Goal: Task Accomplishment & Management: Complete application form

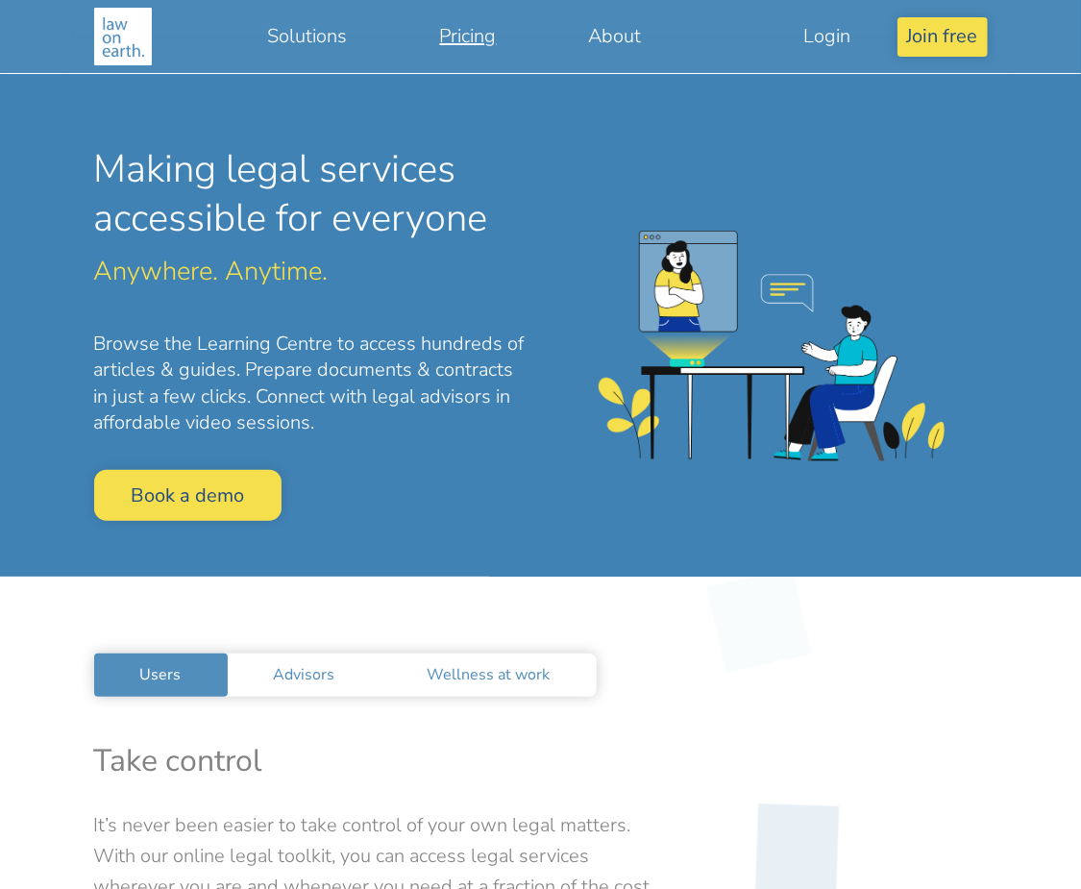
click at [466, 37] on link "Pricing" at bounding box center [468, 36] width 149 height 44
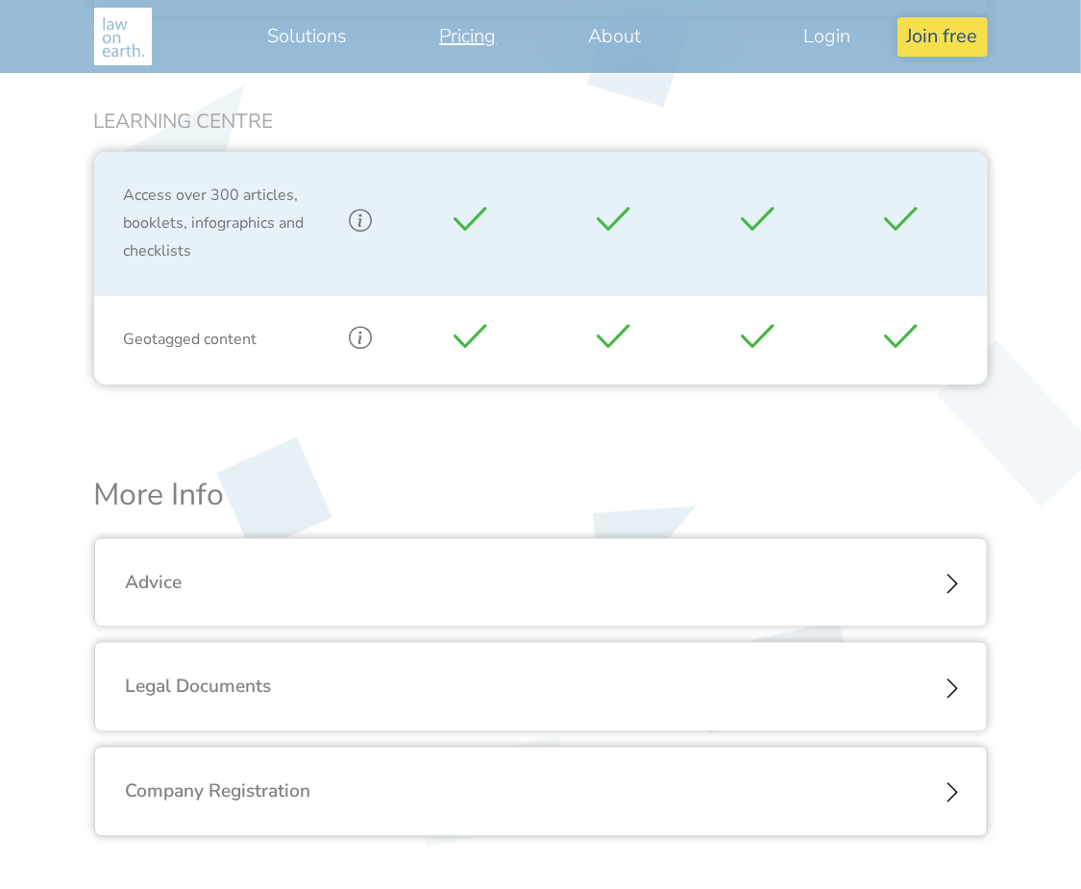
scroll to position [1922, 0]
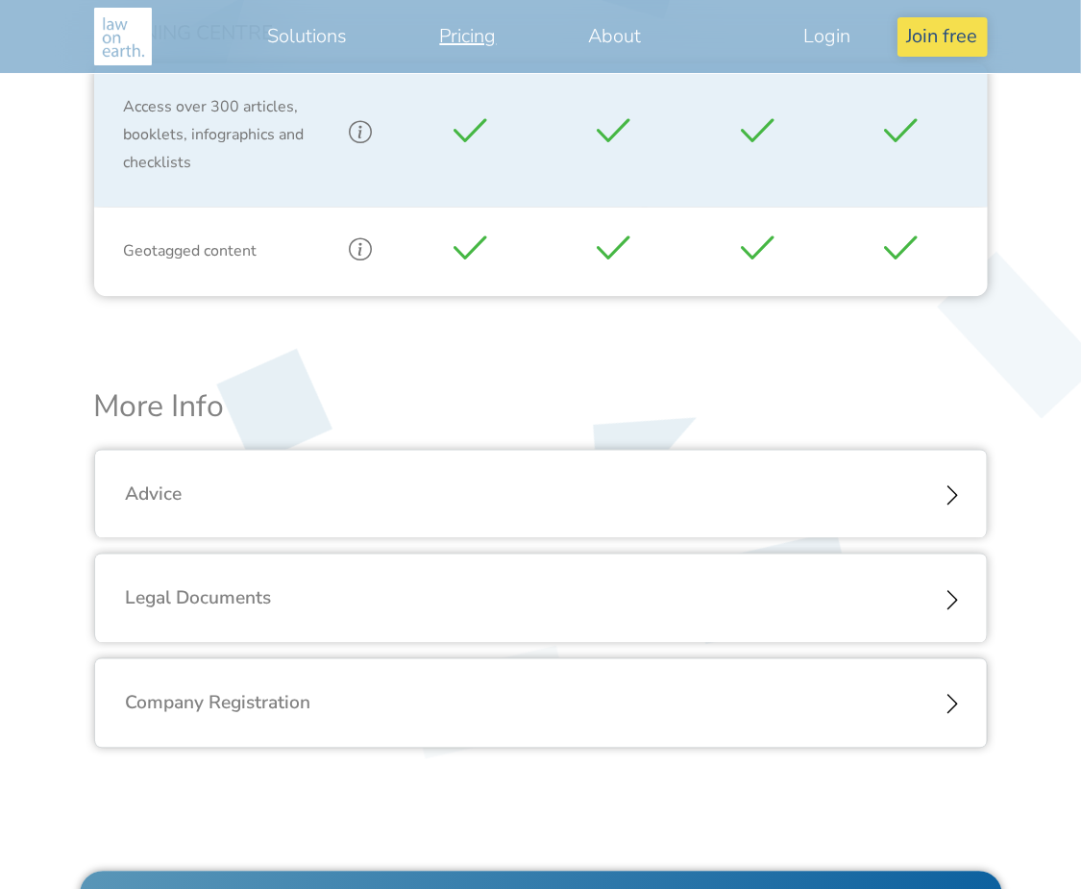
click at [470, 484] on div "Advice" at bounding box center [541, 494] width 892 height 89
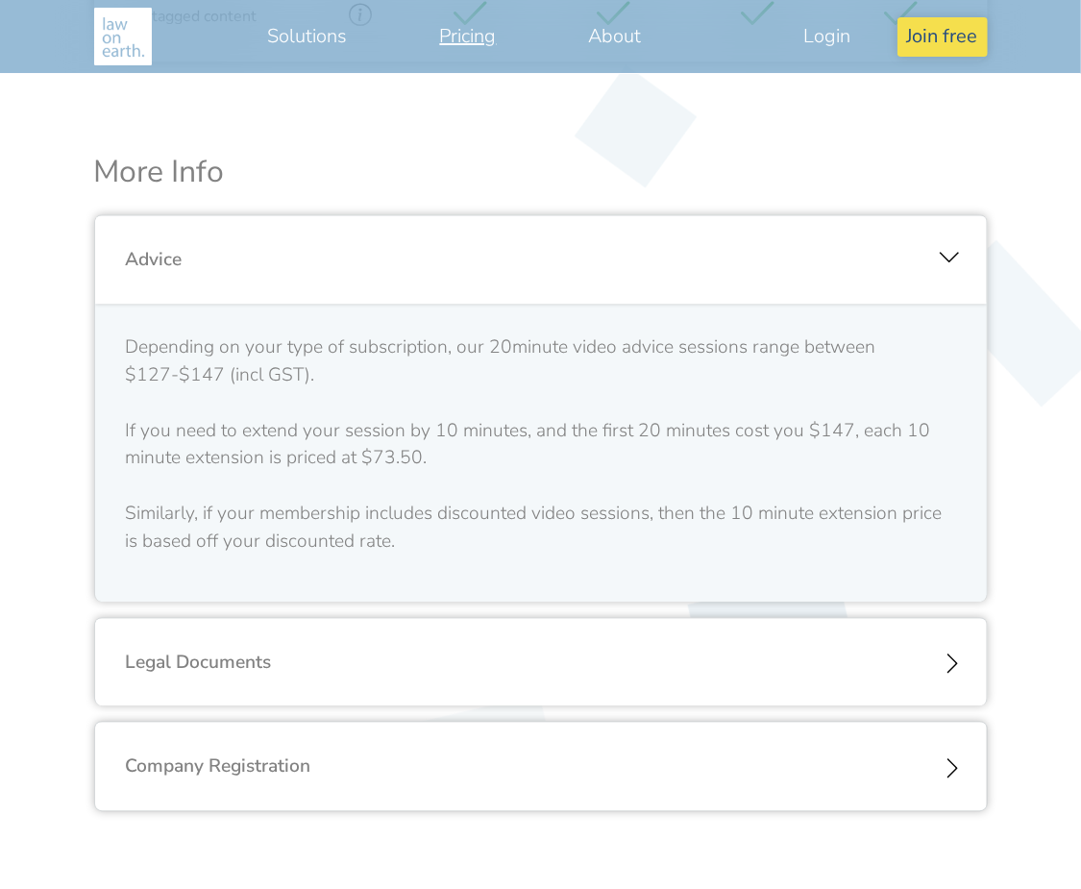
scroll to position [2256, 0]
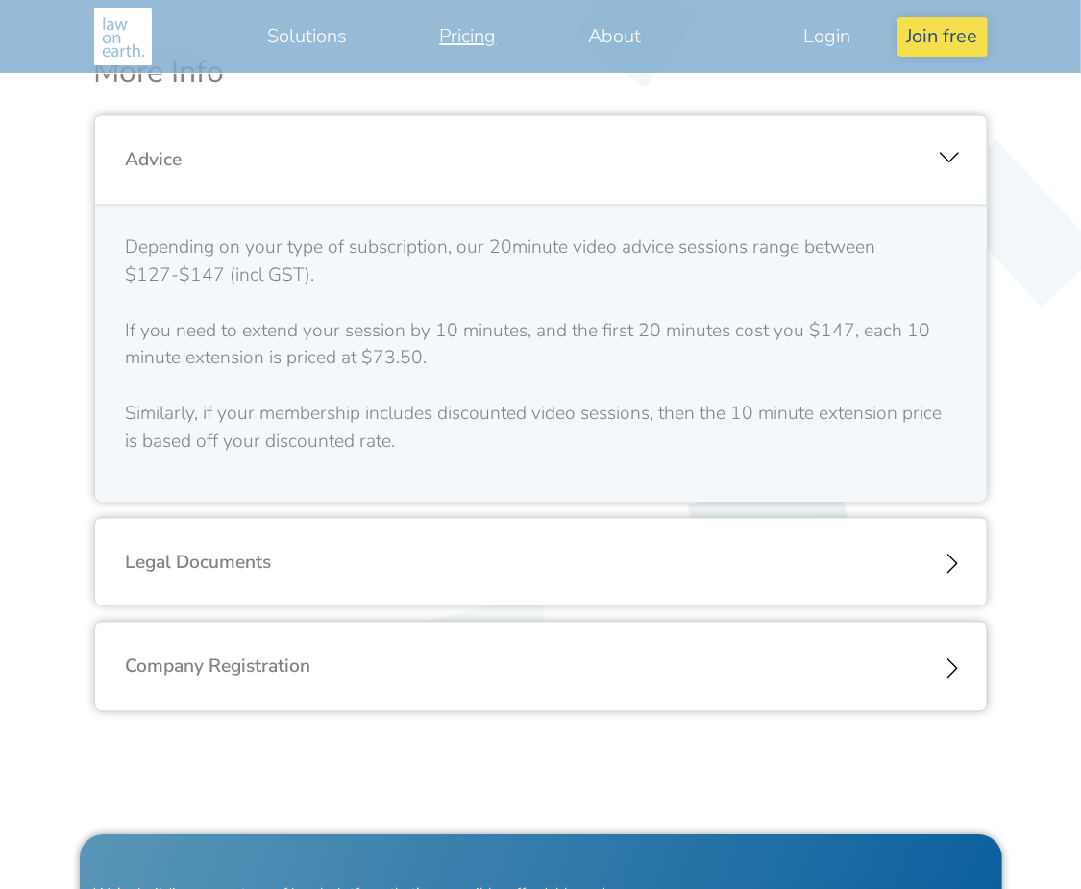
click at [337, 552] on div "Legal Documents" at bounding box center [541, 562] width 892 height 89
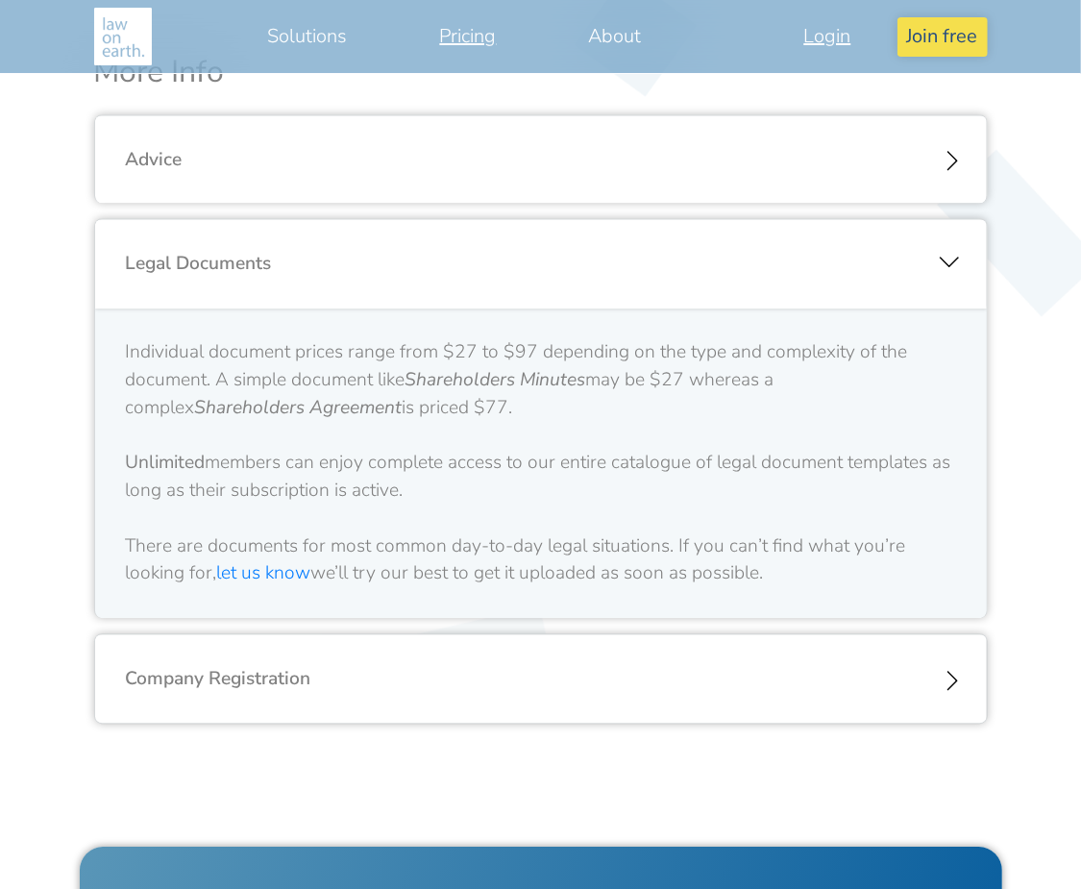
click at [858, 36] on link "Login" at bounding box center [827, 36] width 139 height 44
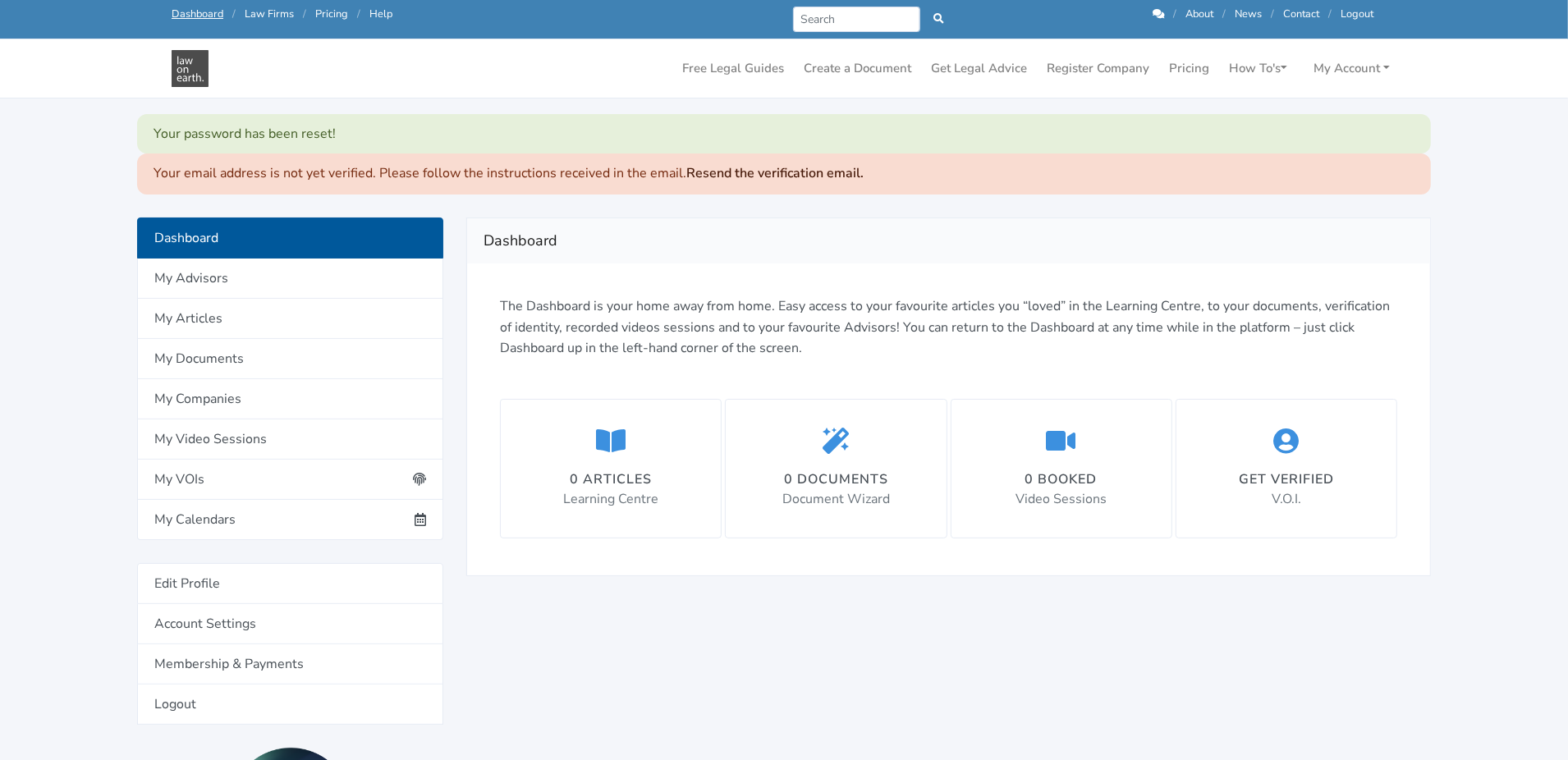
scroll to position [82, 0]
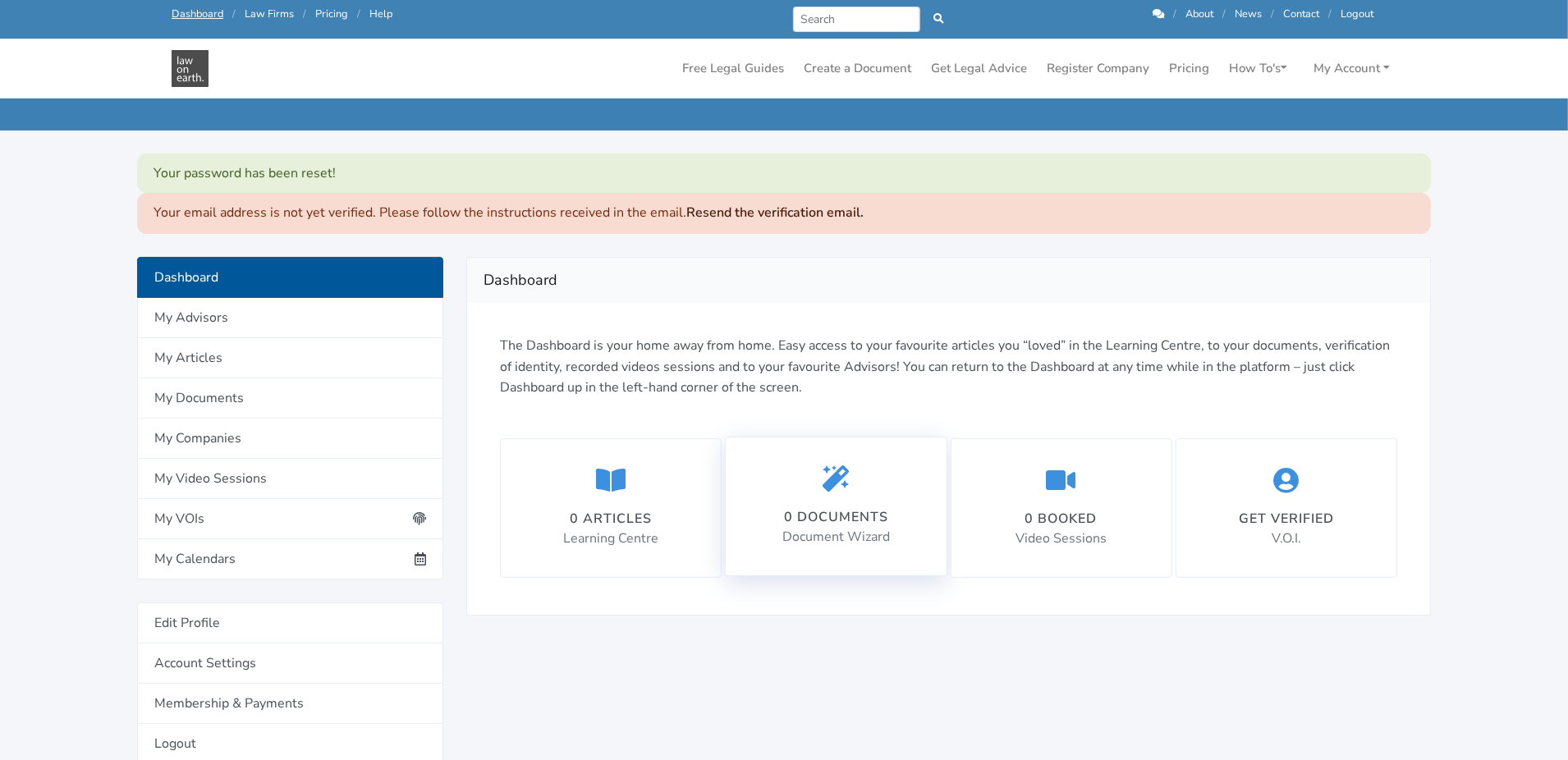
click at [836, 494] on div "0 documents Document Wizard" at bounding box center [836, 506] width 108 height 83
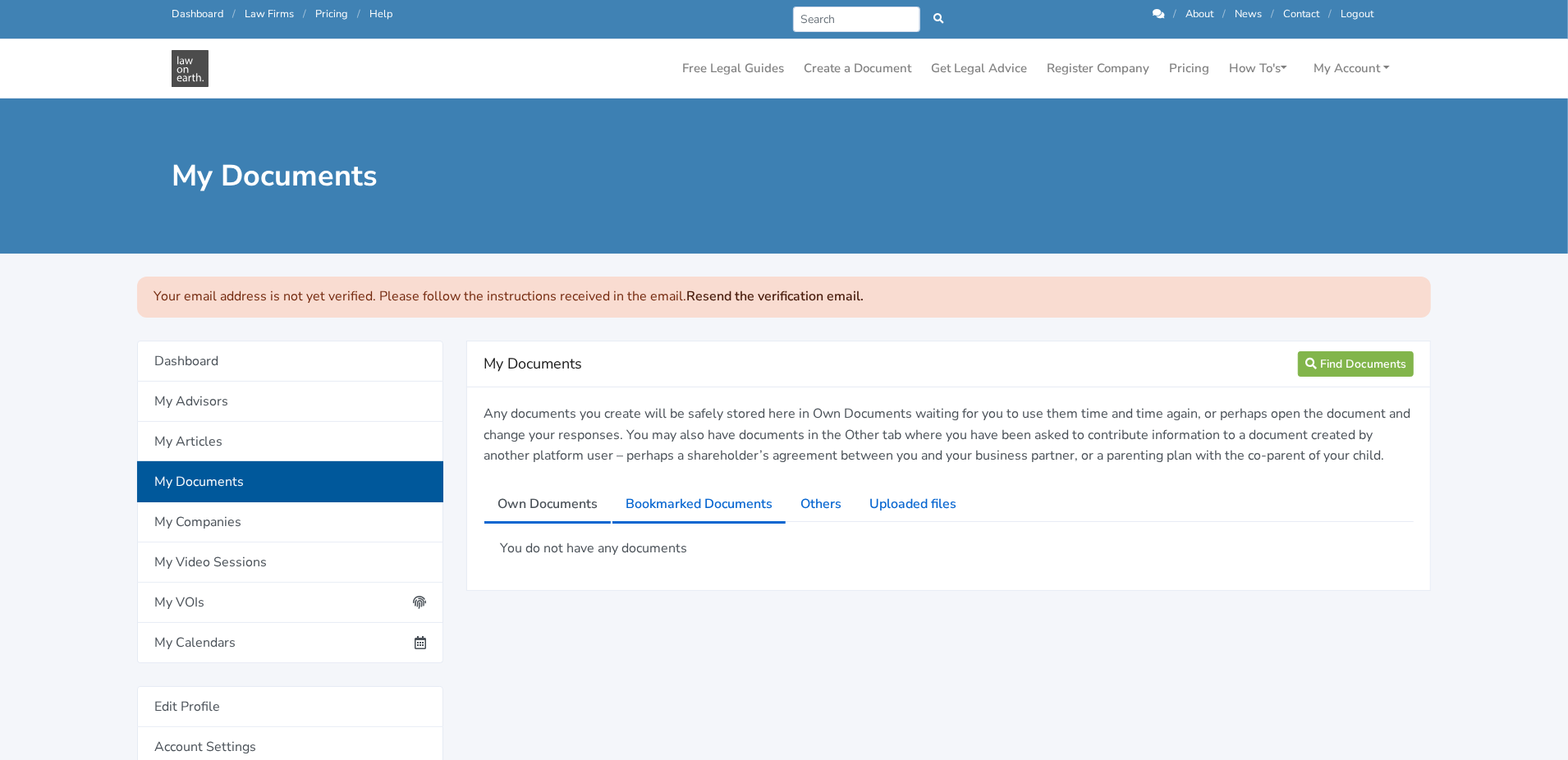
click at [705, 508] on link "Bookmarked Documents" at bounding box center [699, 504] width 175 height 41
click at [868, 63] on link "Create a Document" at bounding box center [857, 68] width 120 height 32
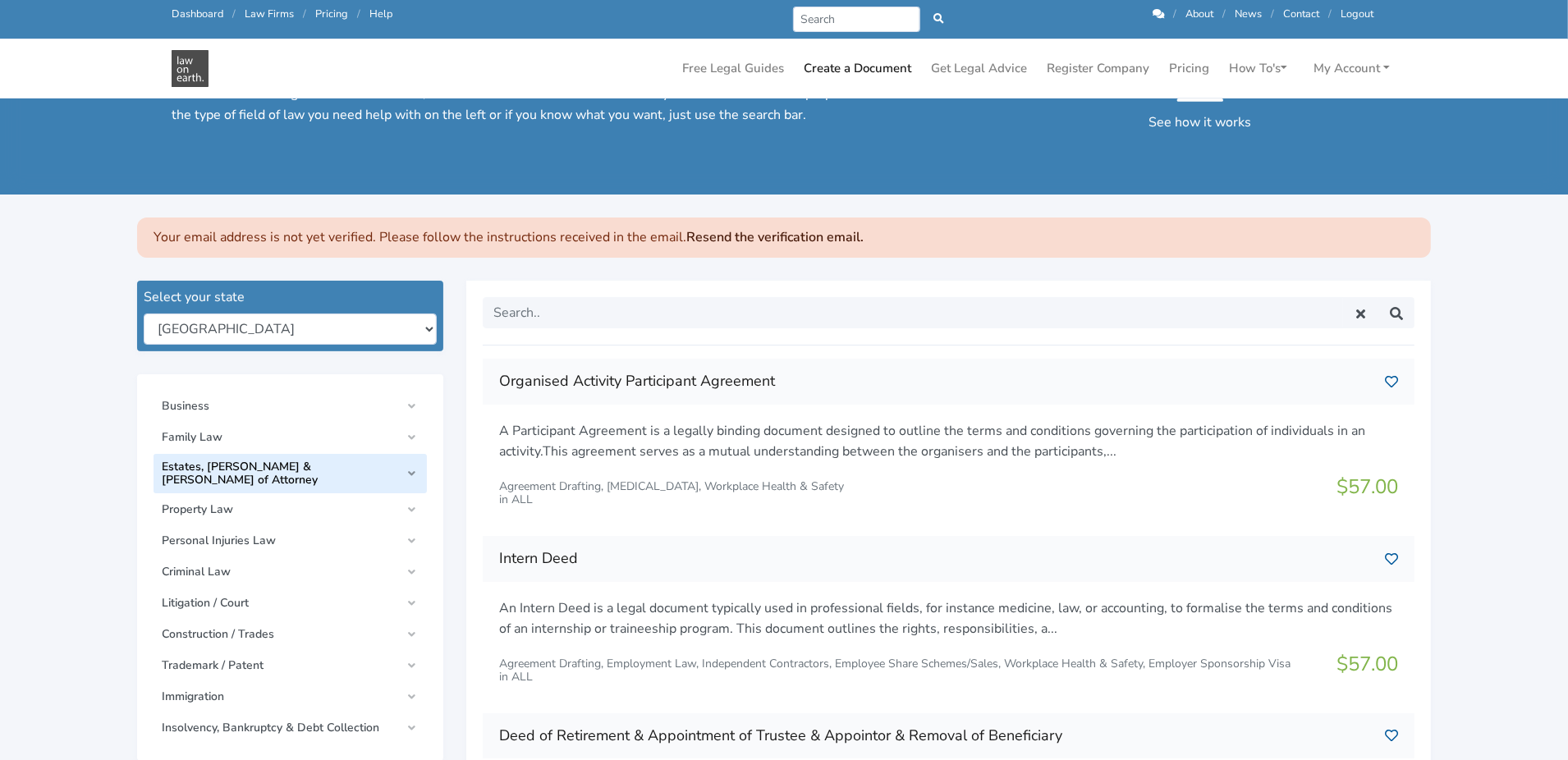
scroll to position [82, 0]
click at [252, 327] on select "New South Wales Queensland South Australia Tasmania Victoria Western Australia …" at bounding box center [290, 328] width 293 height 32
click at [253, 322] on select "New South Wales Queensland South Australia Tasmania Victoria Western Australia …" at bounding box center [290, 328] width 293 height 32
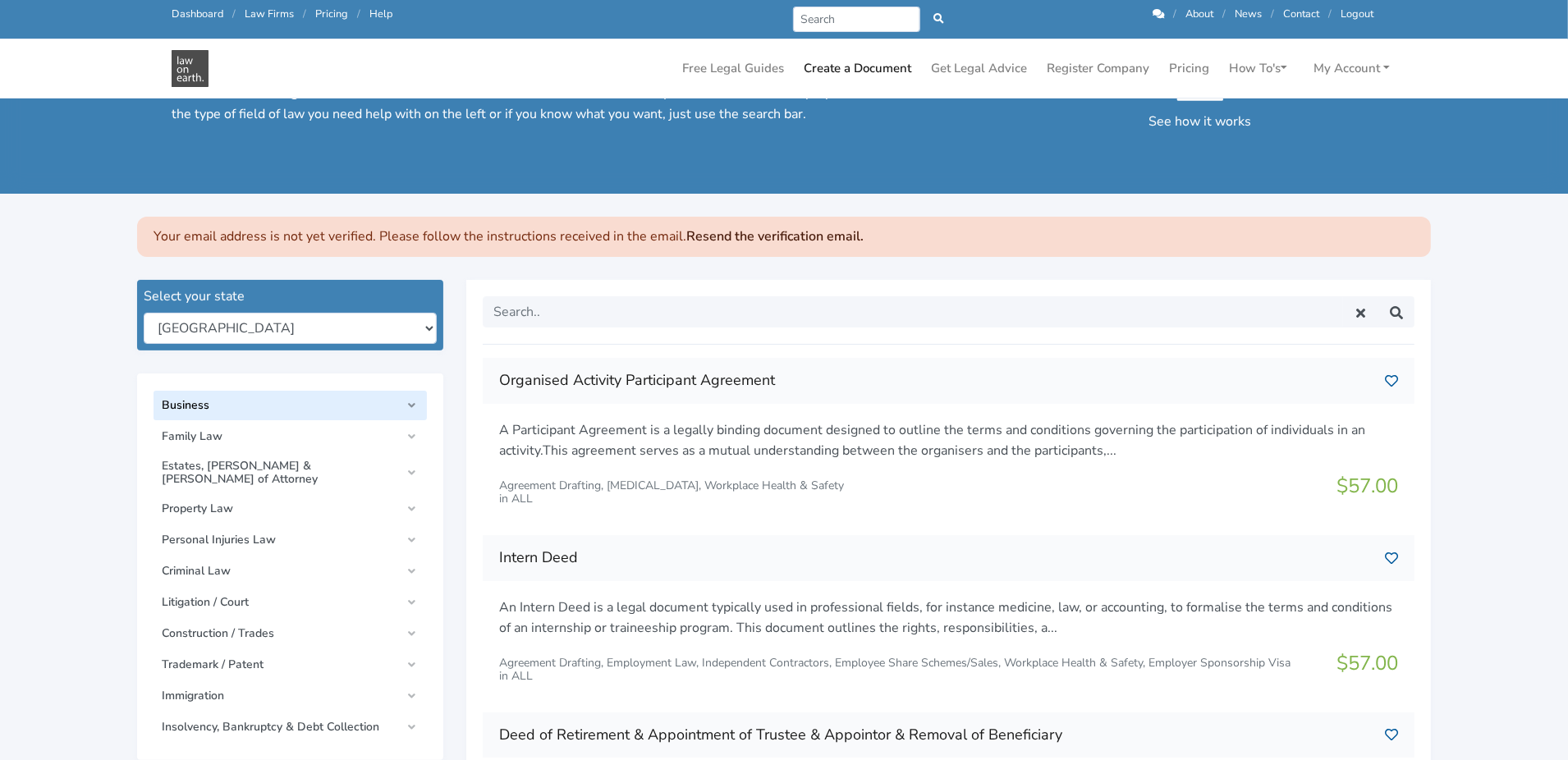
click at [222, 400] on span "Business" at bounding box center [281, 405] width 239 height 13
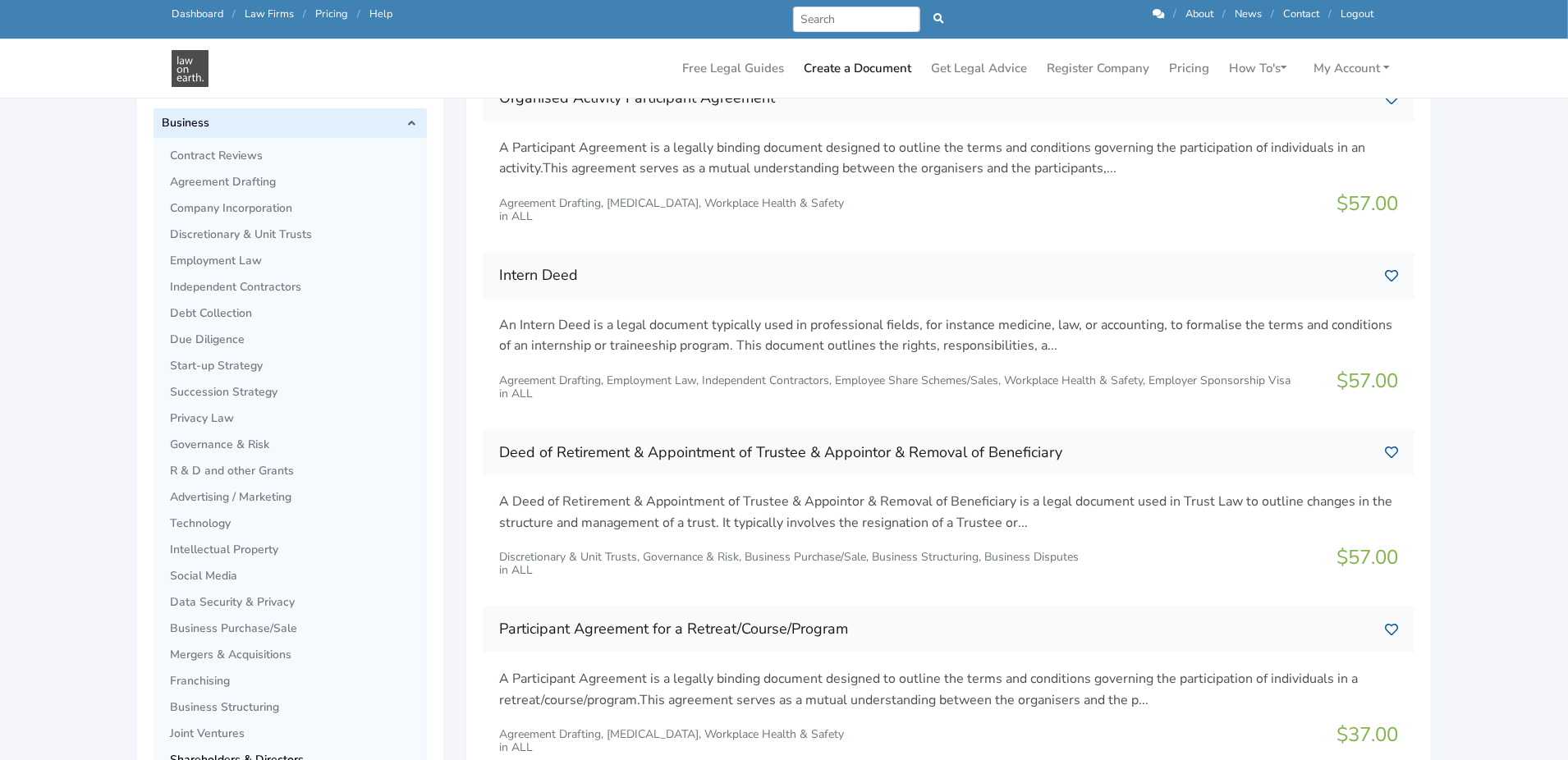
scroll to position [492, 0]
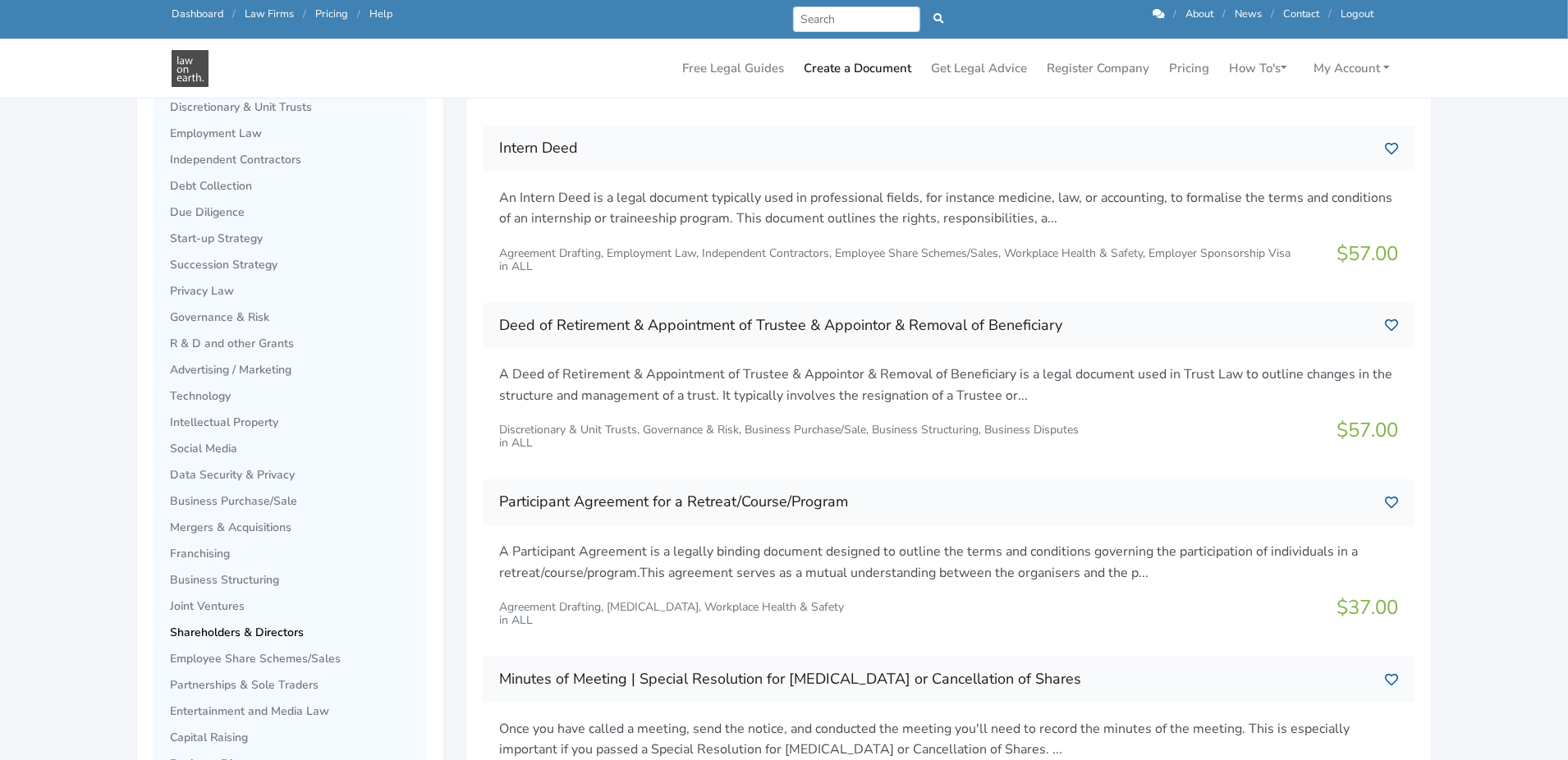
click at [228, 631] on span "Shareholders & Directors" at bounding box center [294, 632] width 249 height 13
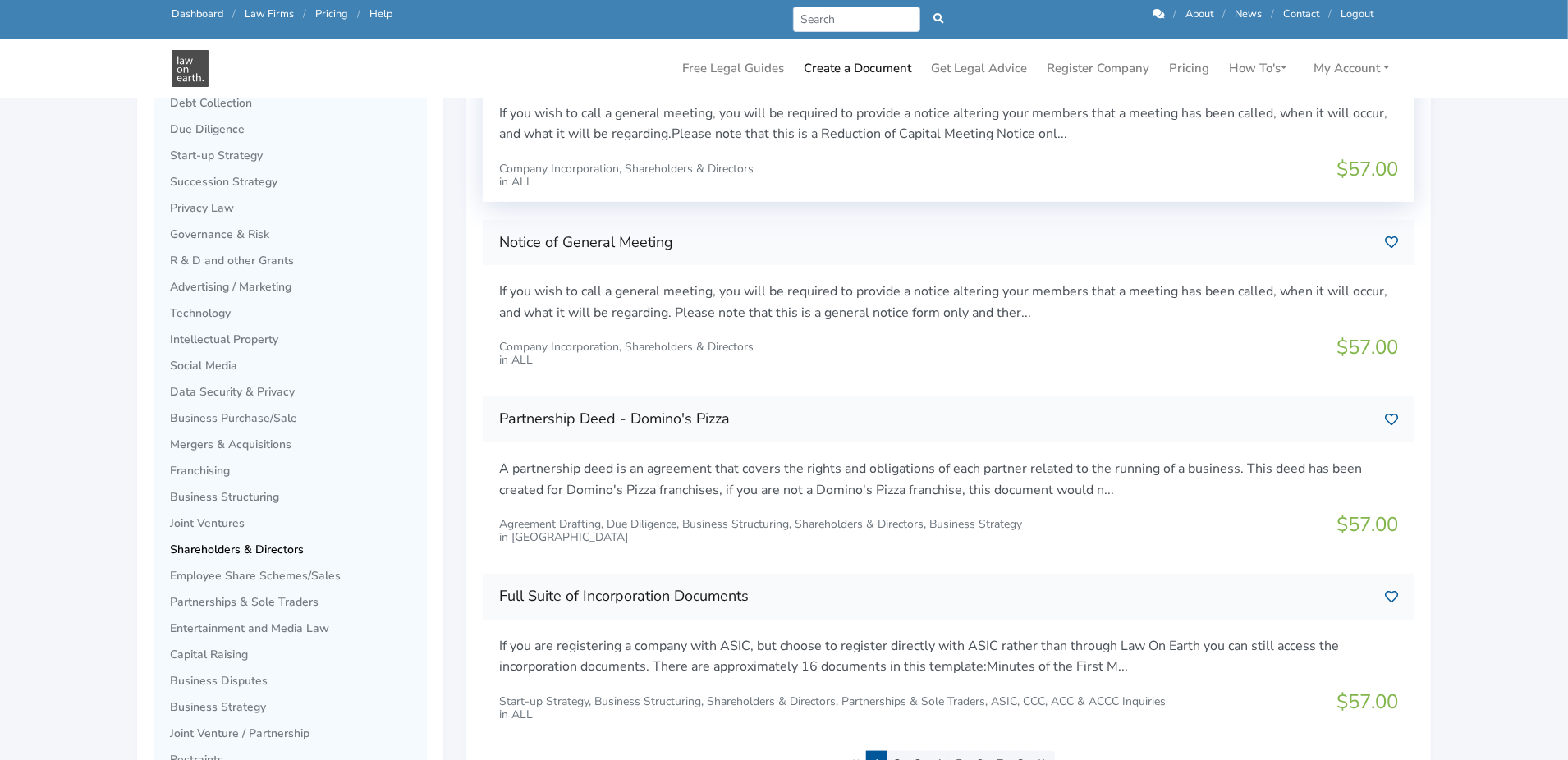
scroll to position [328, 0]
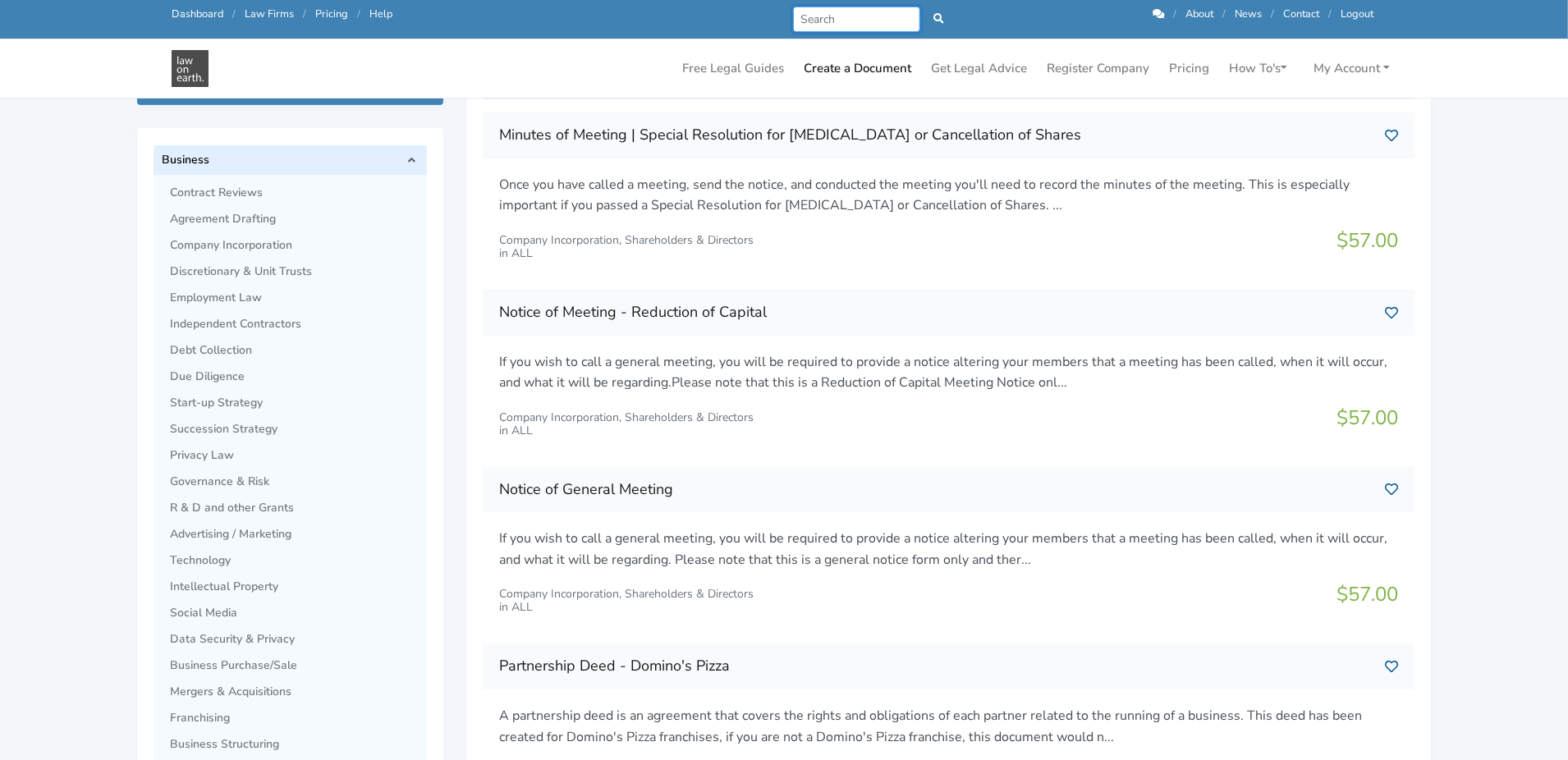
click at [834, 18] on input "Search" at bounding box center [857, 20] width 127 height 26
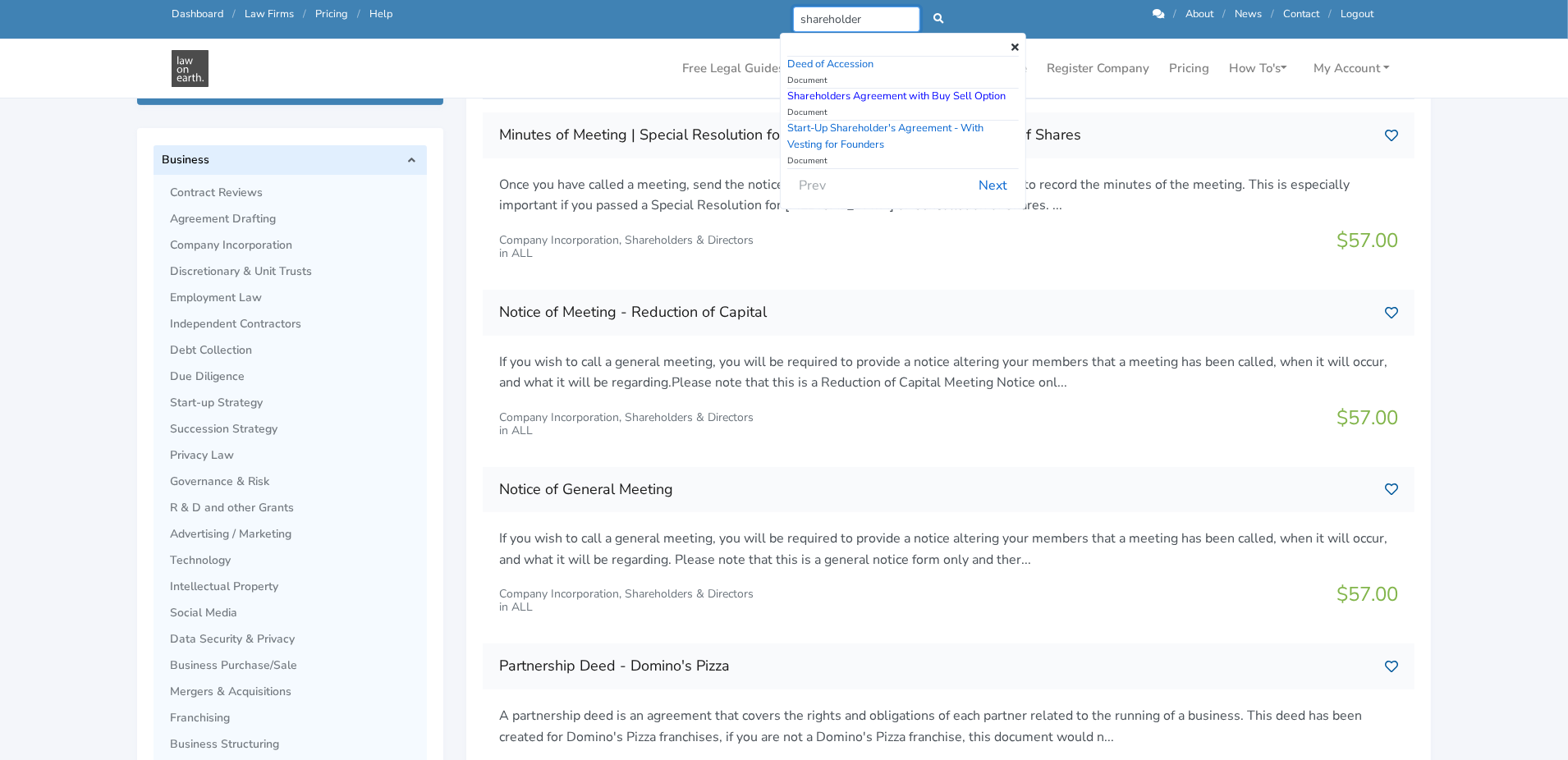
type input "shareholder"
click at [876, 96] on link "Shareholders Agreement with Buy Sell Option" at bounding box center [897, 96] width 219 height 15
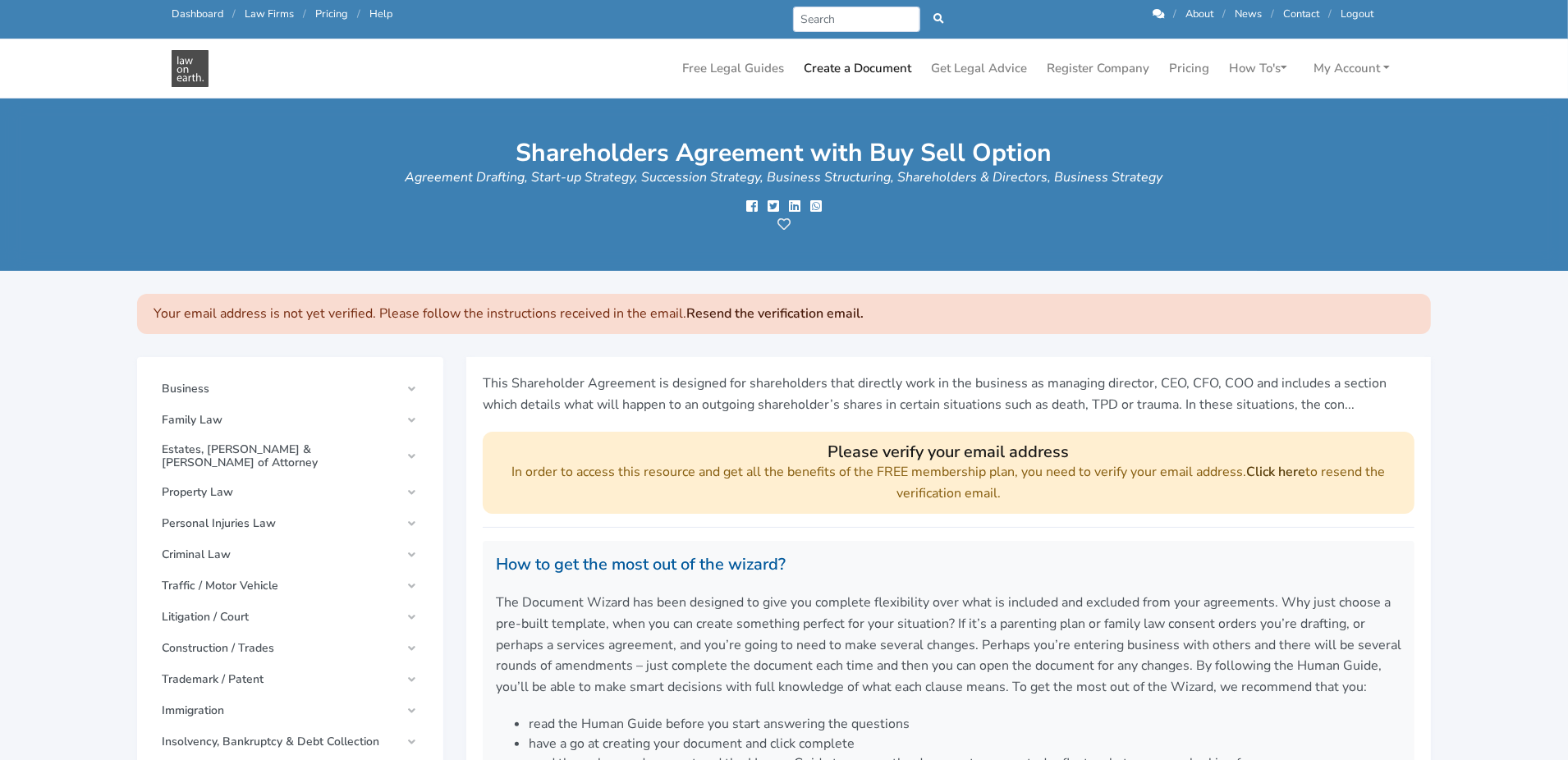
click at [1261, 474] on link "Click here" at bounding box center [1276, 471] width 59 height 18
click at [848, 11] on input "Search" at bounding box center [857, 20] width 127 height 26
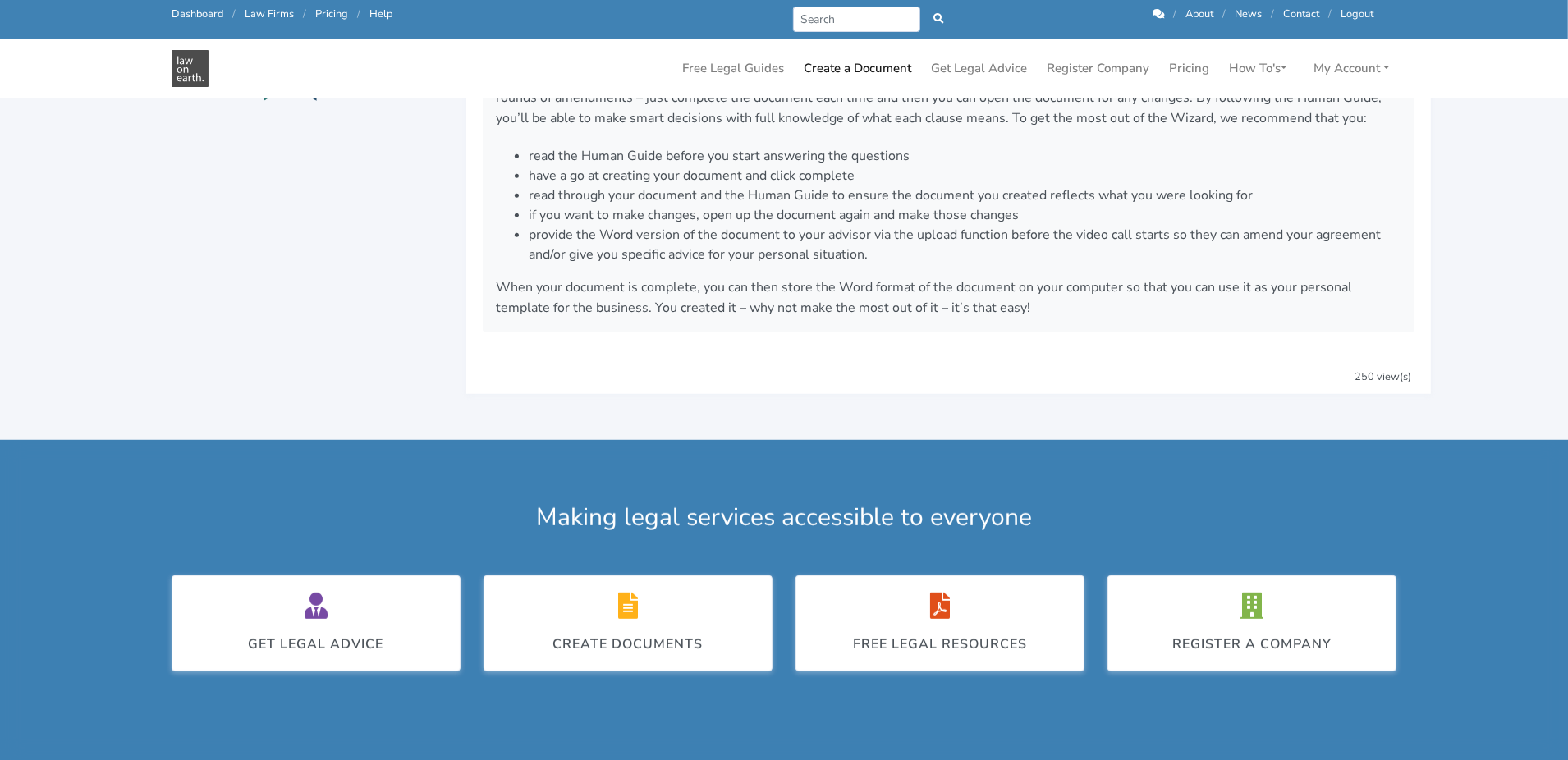
scroll to position [820, 0]
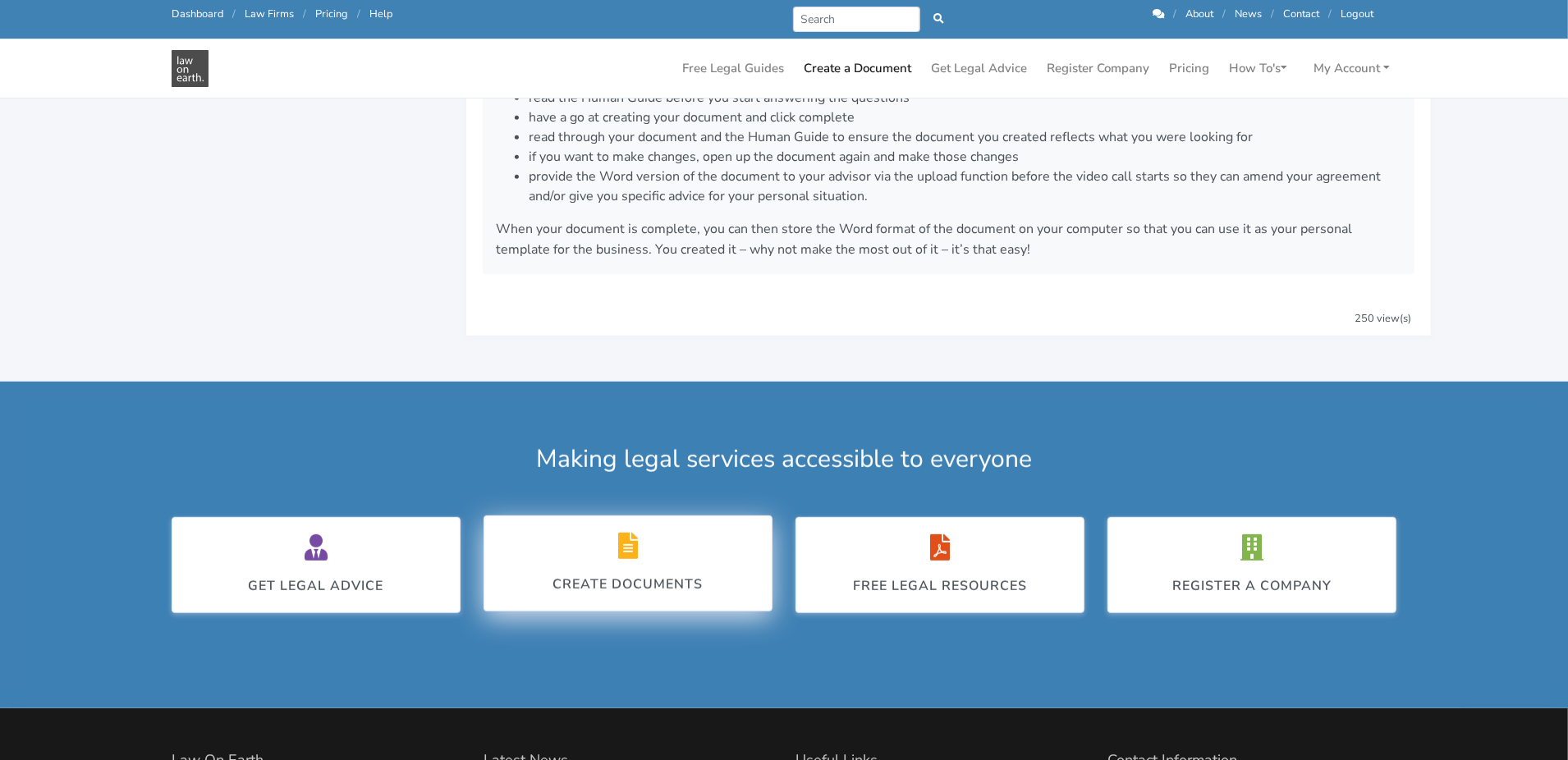
click at [604, 556] on div "Create Documents" at bounding box center [629, 564] width 150 height 61
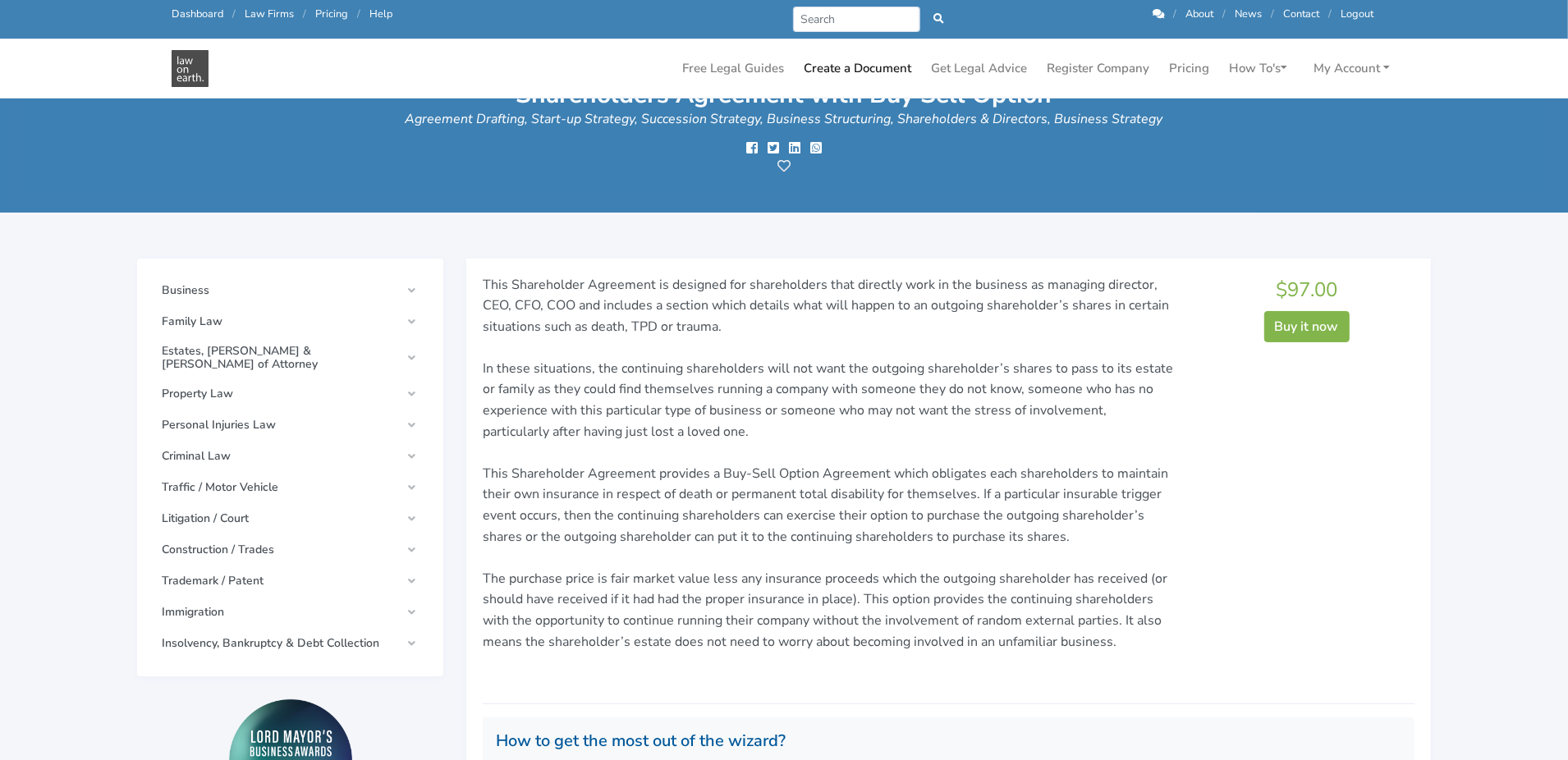
scroll to position [0, 0]
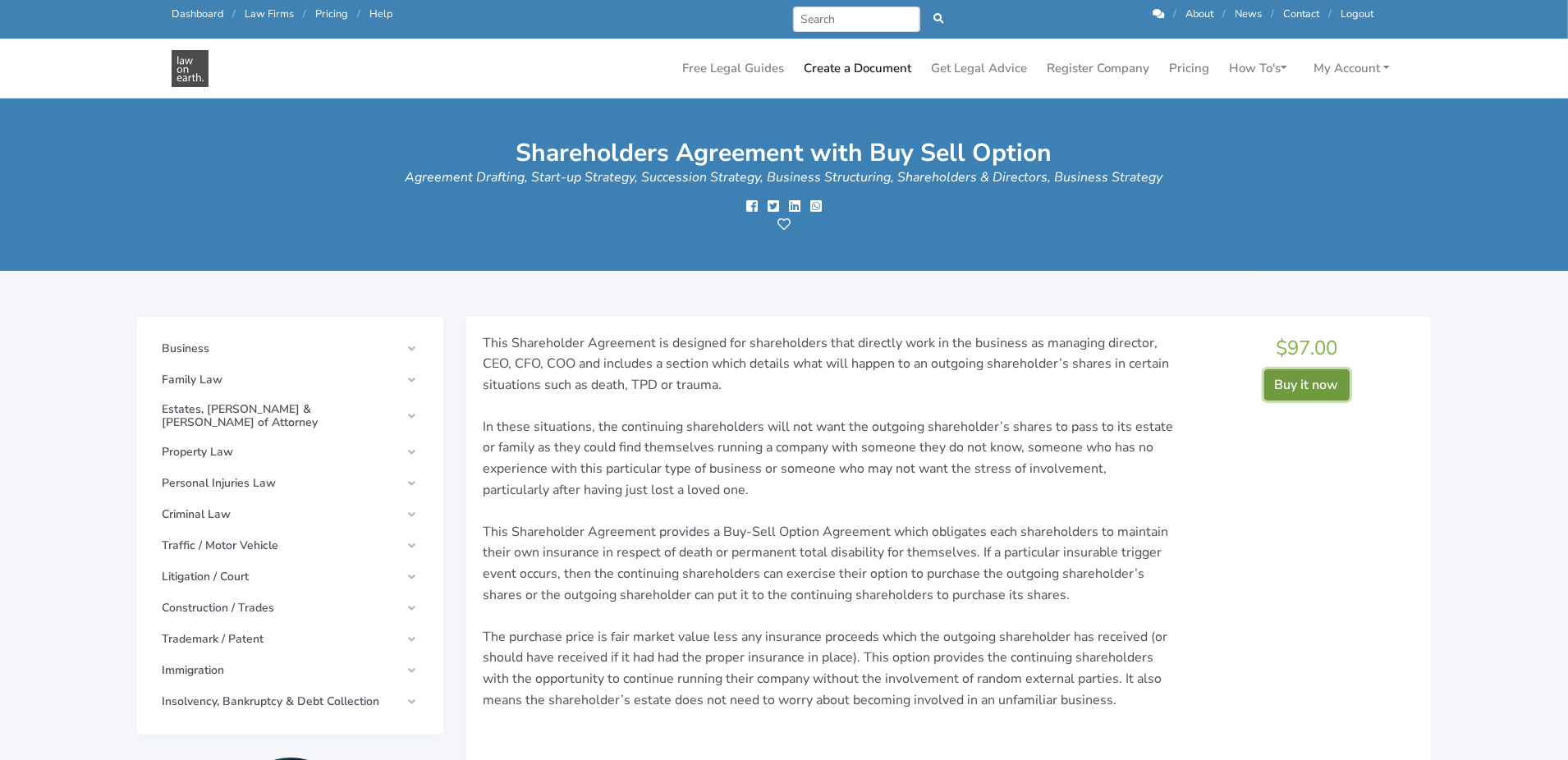
click at [1311, 384] on button "Buy it now" at bounding box center [1307, 385] width 85 height 32
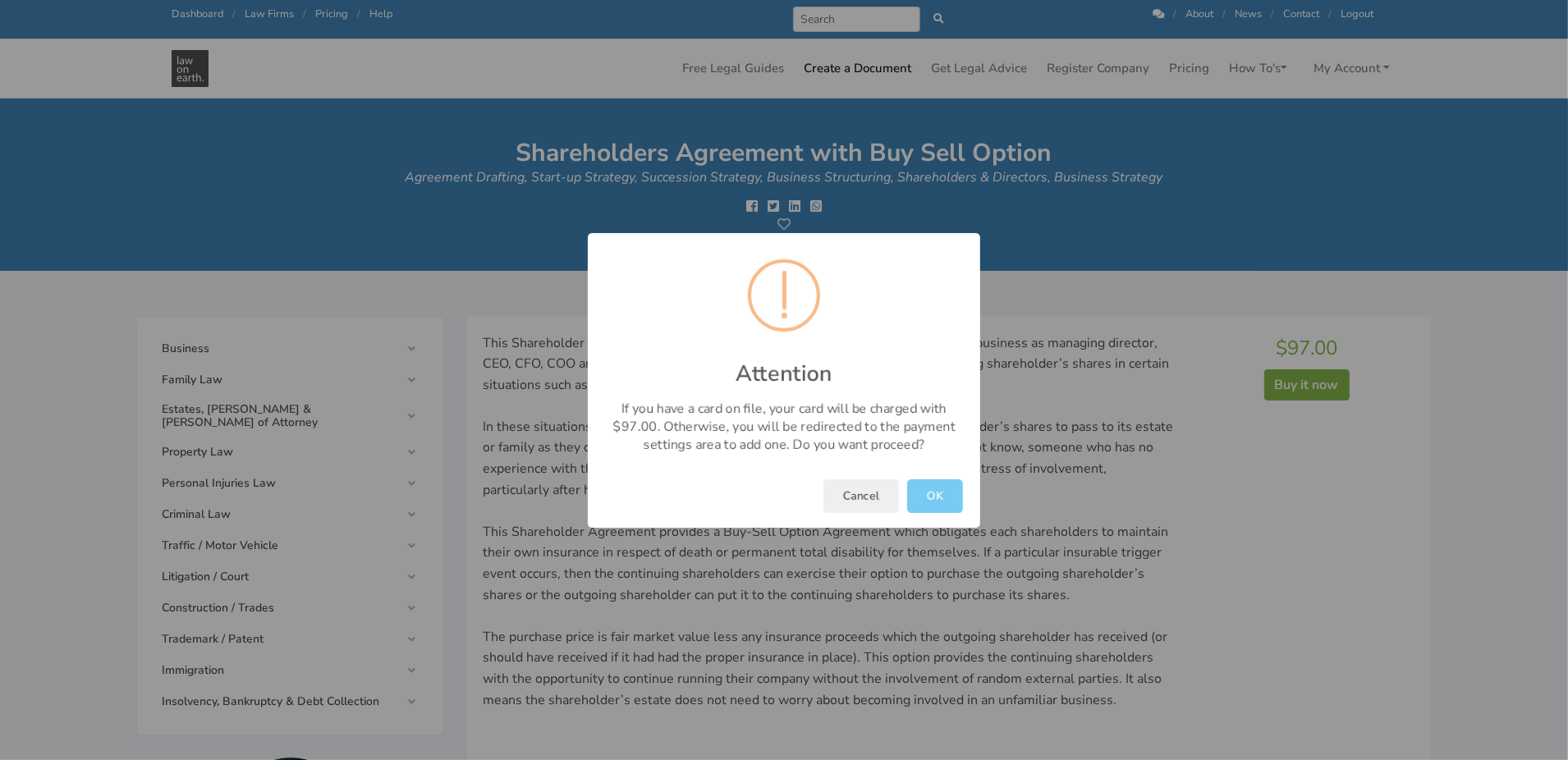
click at [939, 493] on button "OK" at bounding box center [934, 495] width 56 height 33
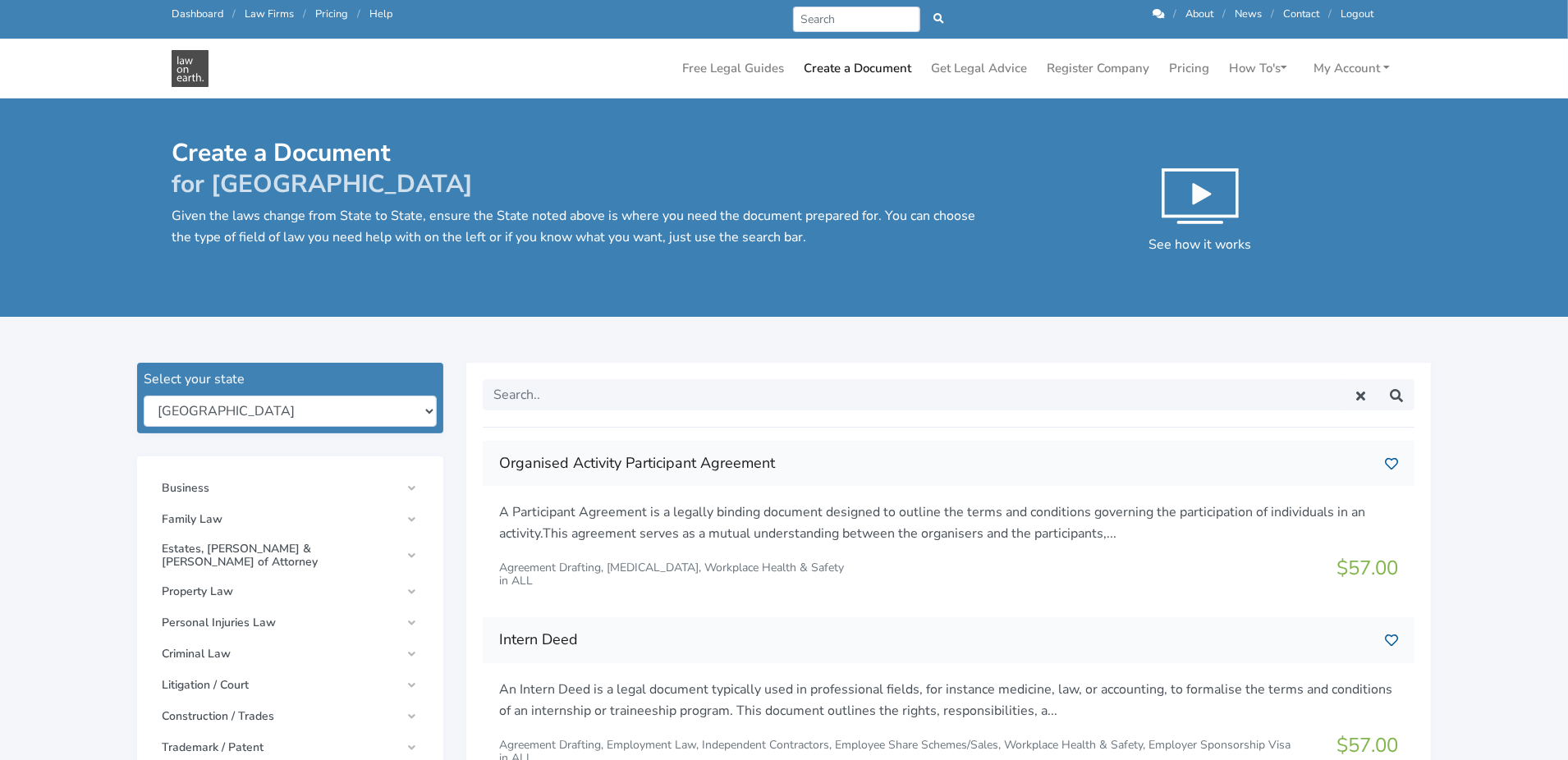
click at [851, 34] on div "Call us: 1300 66 46 88 Dashboard / Law Firms / Pricing / Help Prev Next / About…" at bounding box center [783, 19] width 1248 height 38
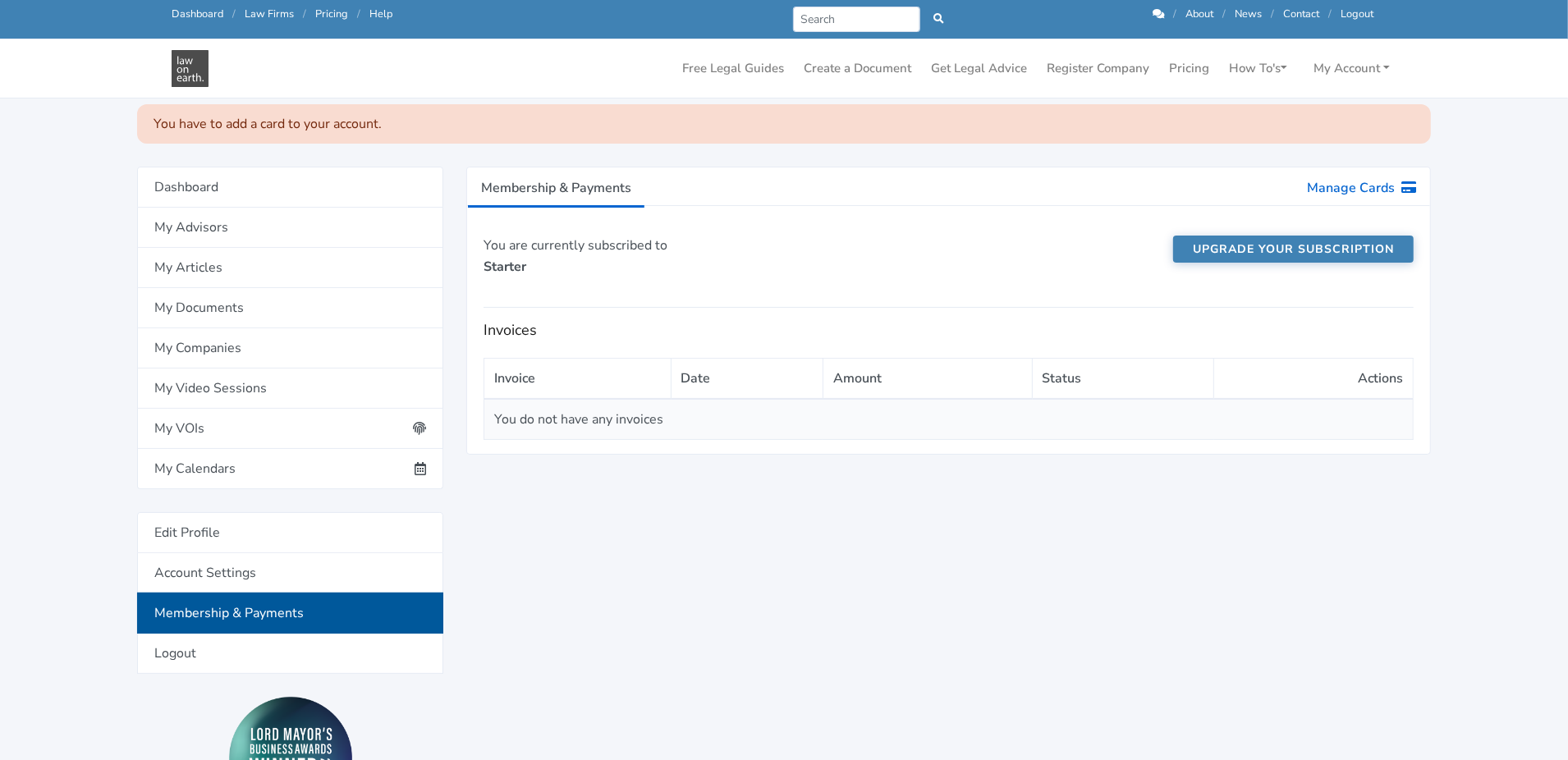
scroll to position [163, 0]
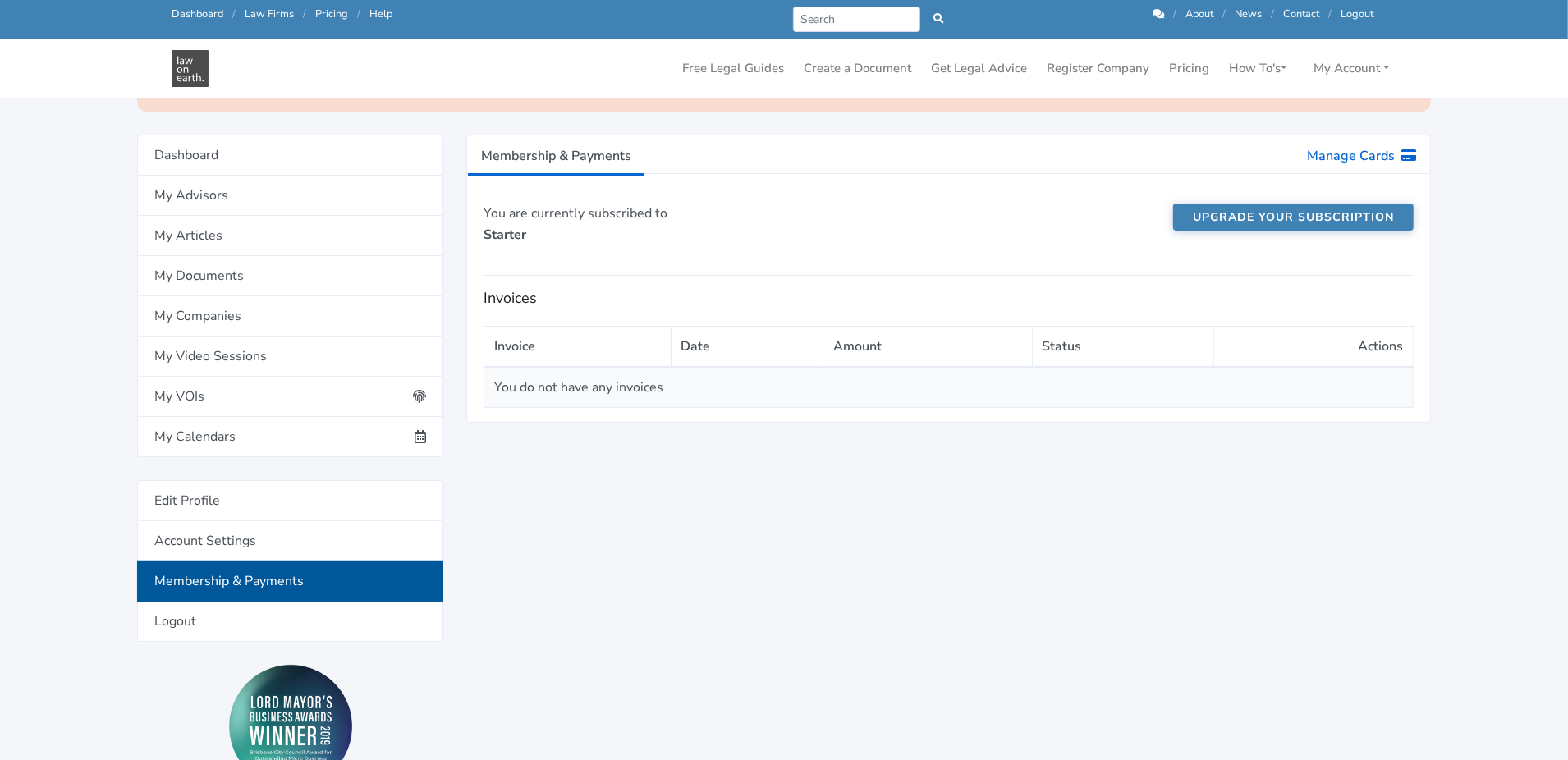
click at [627, 379] on td "You do not have any invoices" at bounding box center [949, 388] width 929 height 41
click at [1268, 212] on link "Upgrade your subscription" at bounding box center [1294, 216] width 241 height 27
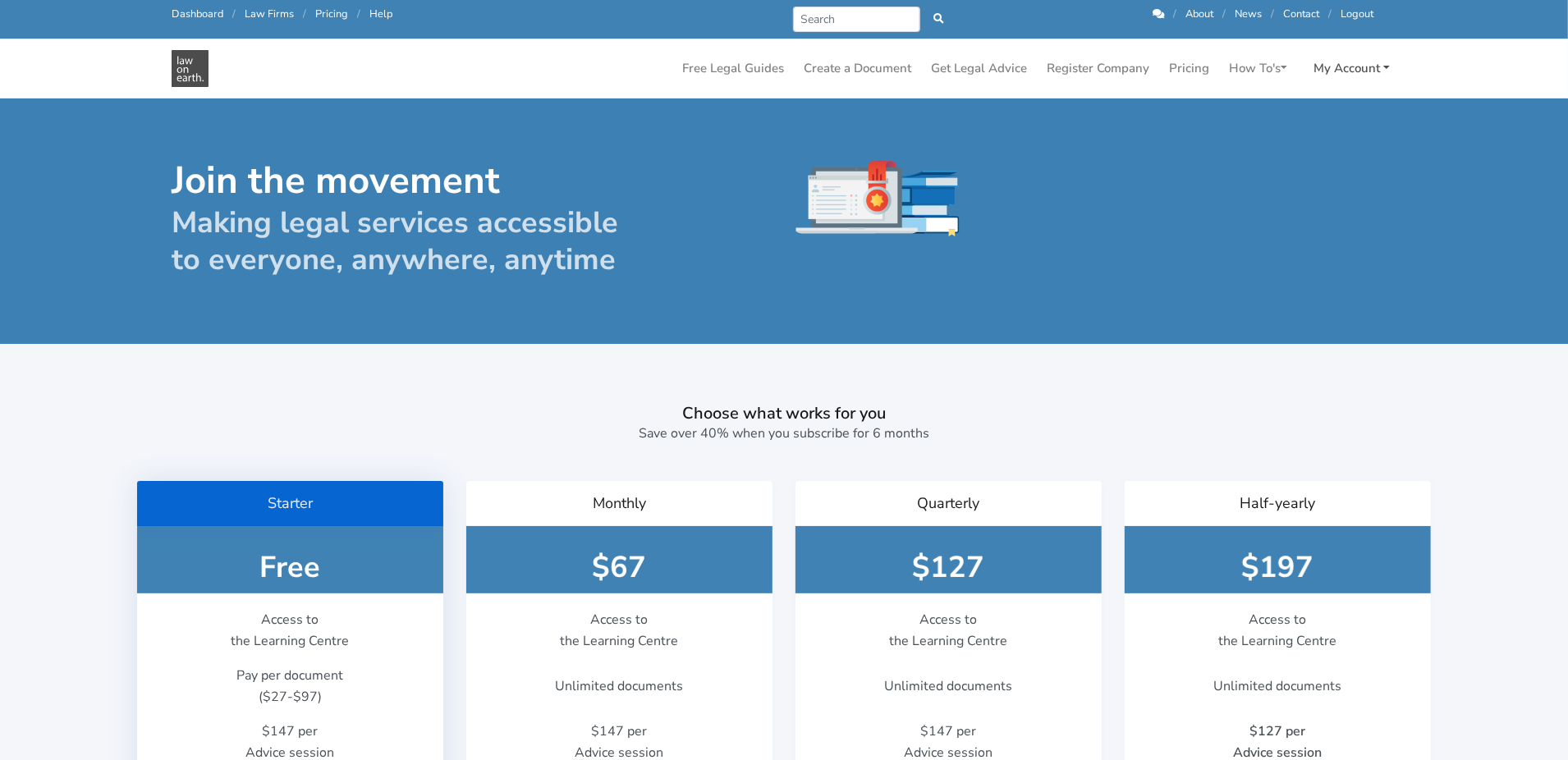
click at [1339, 68] on link "My Account" at bounding box center [1351, 68] width 90 height 32
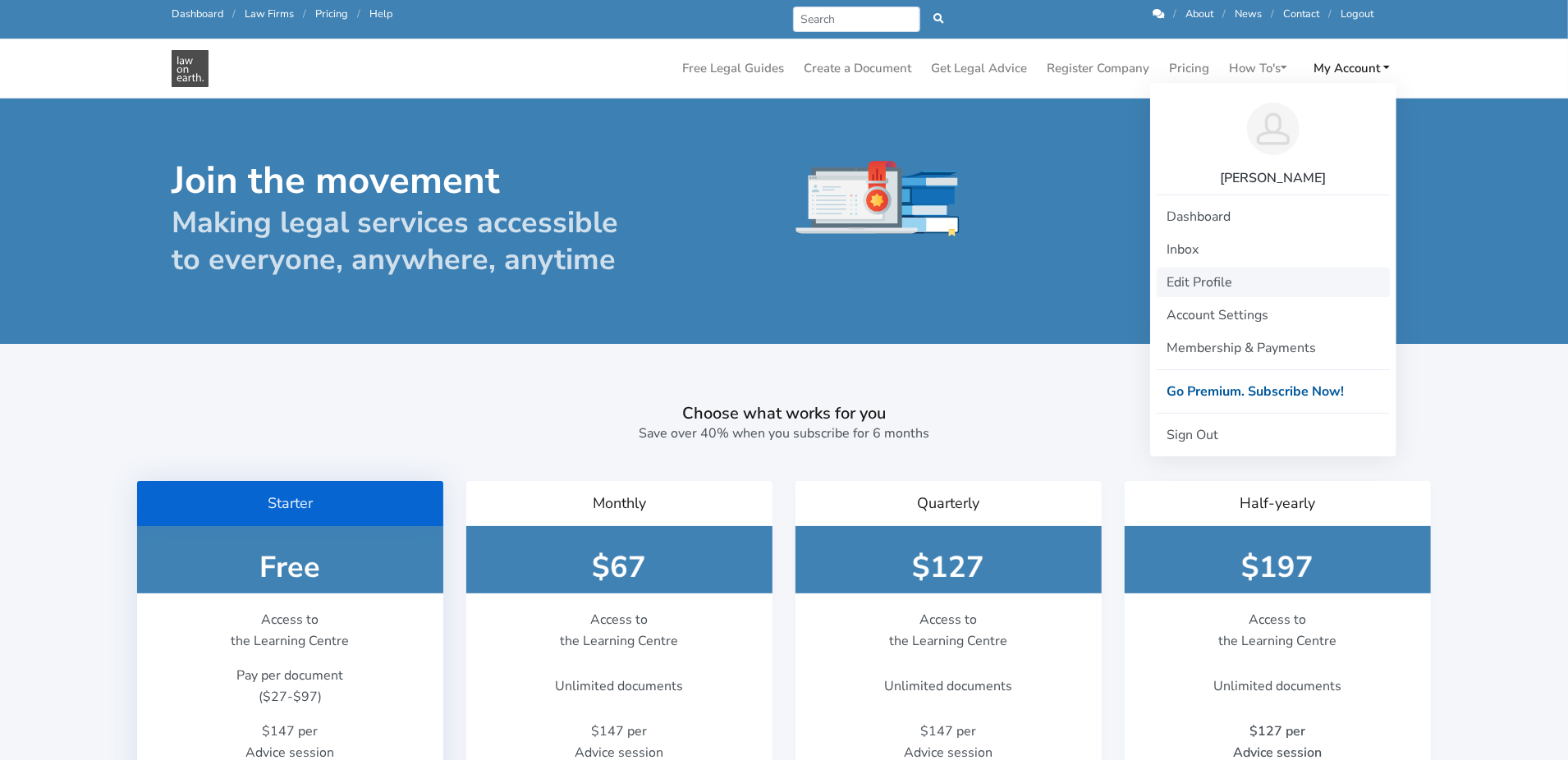
click at [1196, 284] on link "Edit Profile" at bounding box center [1273, 282] width 233 height 30
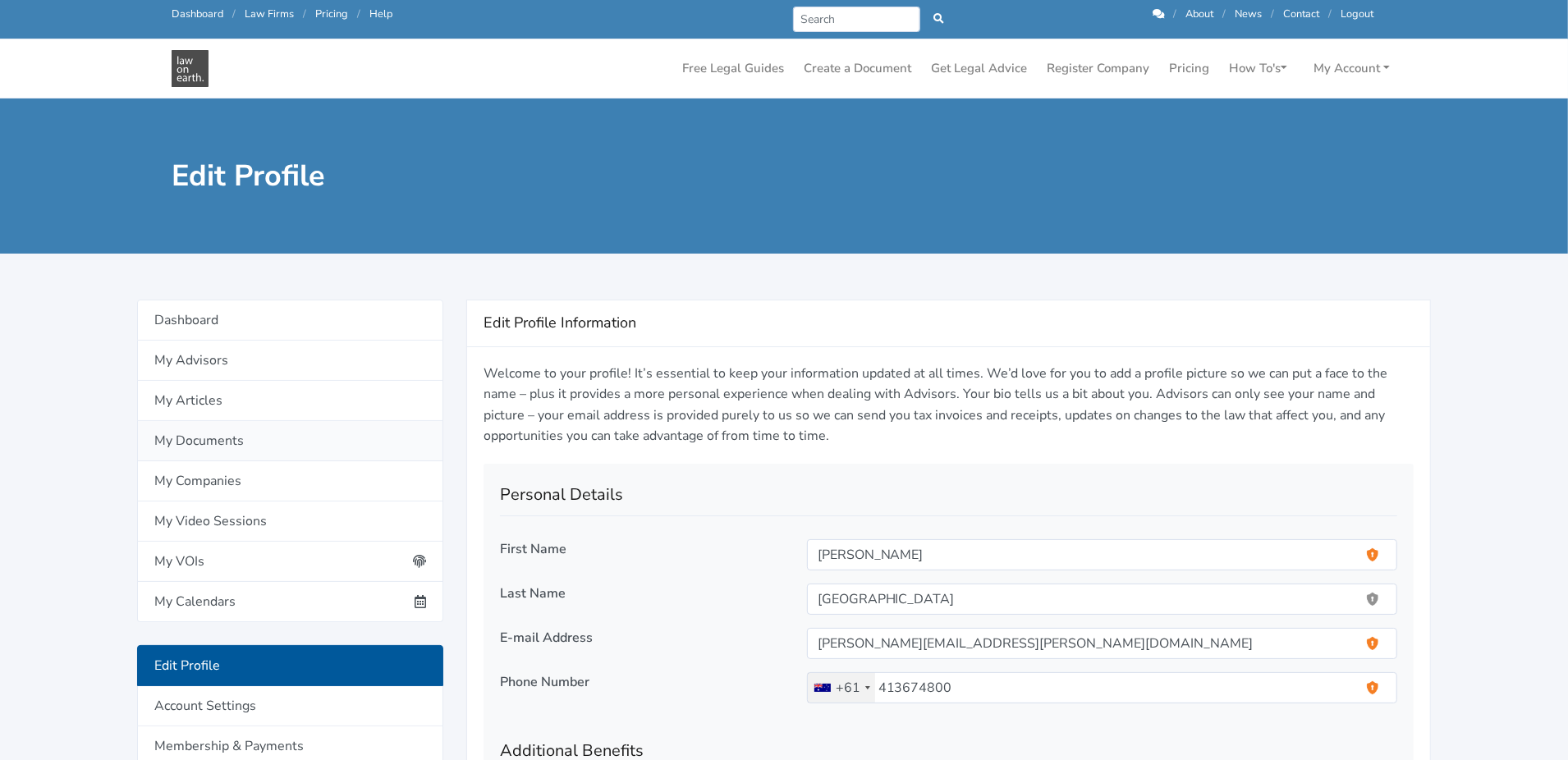
click at [227, 436] on link "My Documents" at bounding box center [290, 441] width 307 height 40
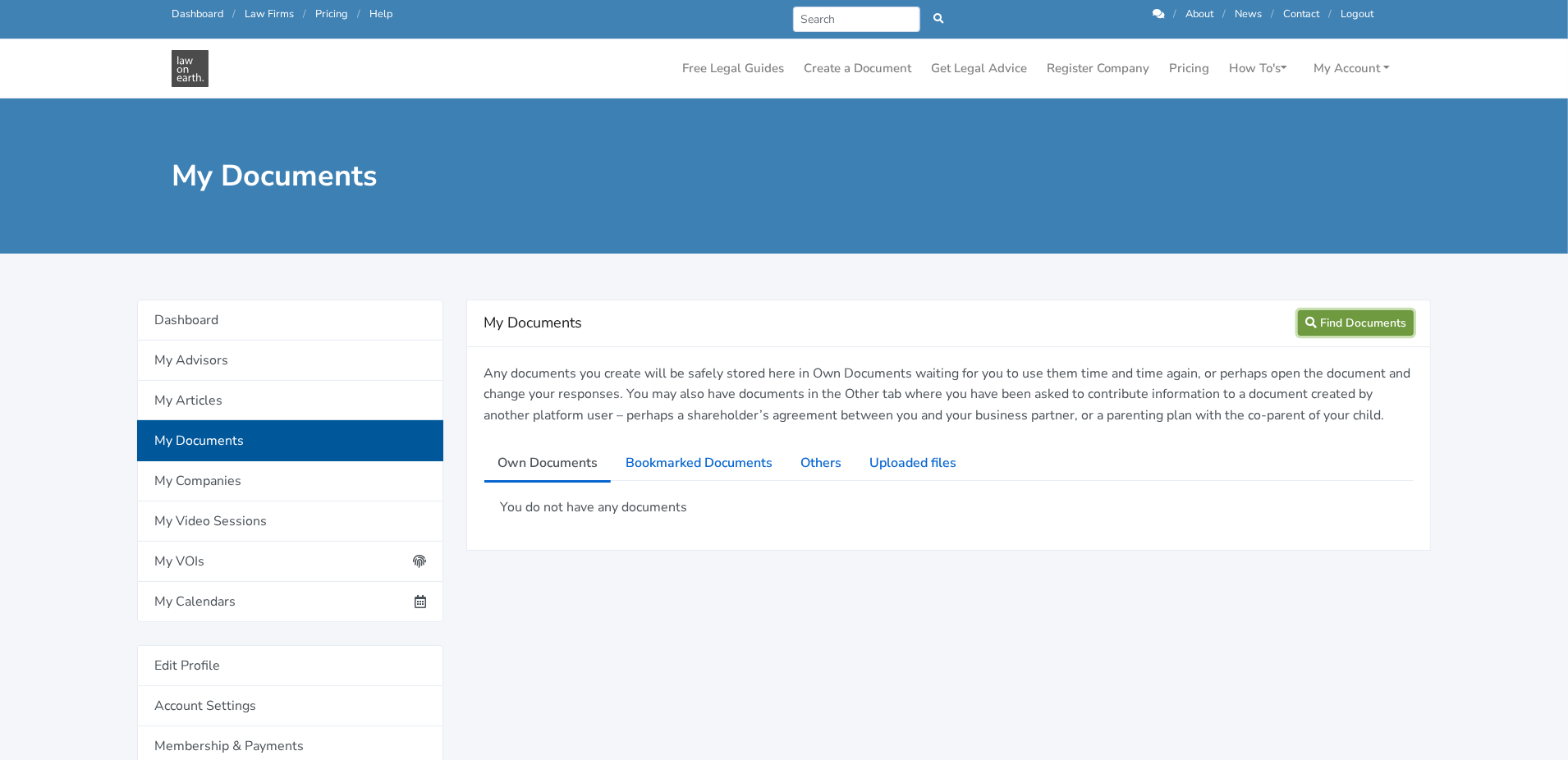
click at [1344, 319] on link "Find Documents" at bounding box center [1356, 323] width 116 height 26
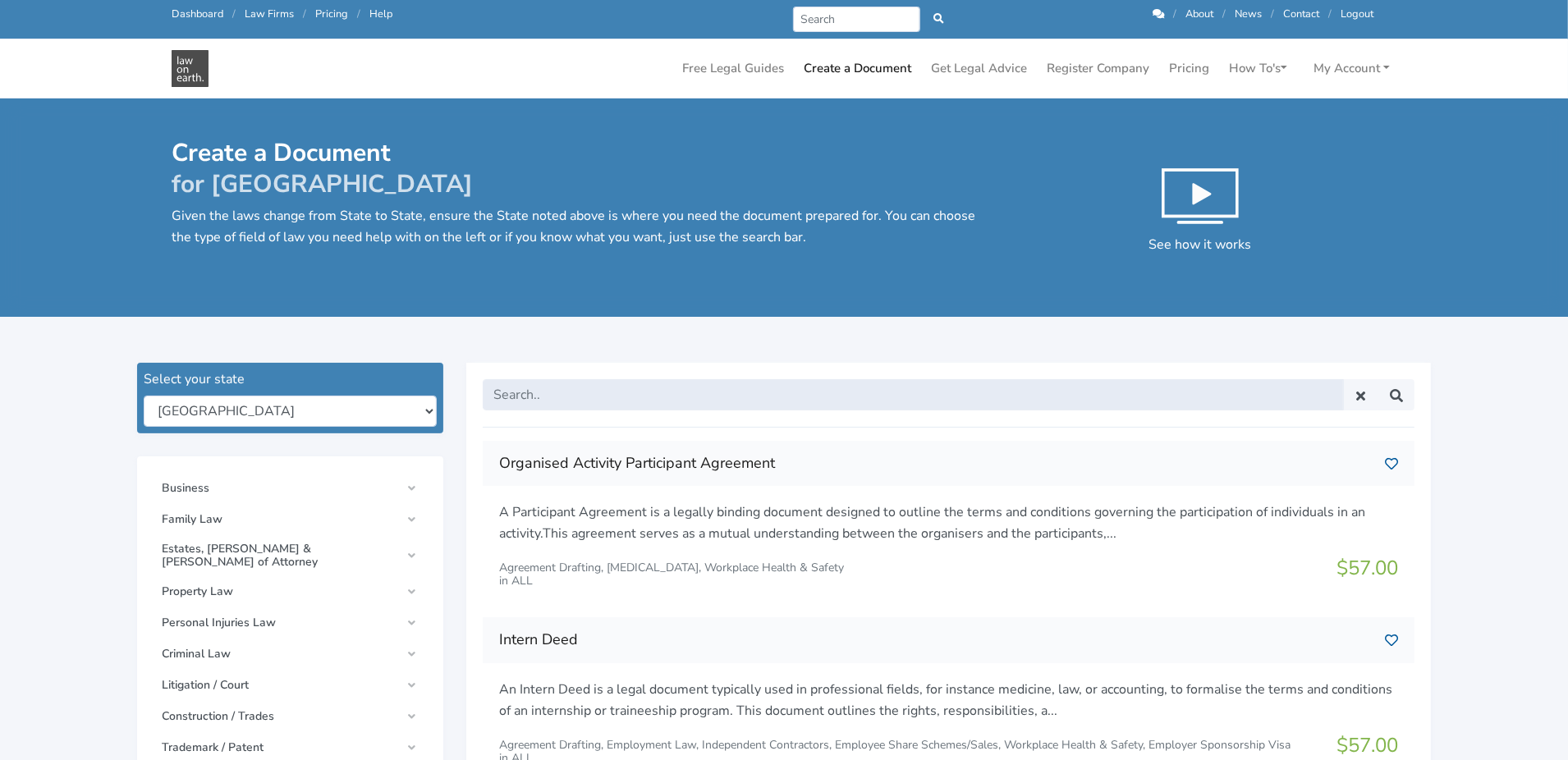
click at [629, 379] on input "text" at bounding box center [913, 395] width 861 height 32
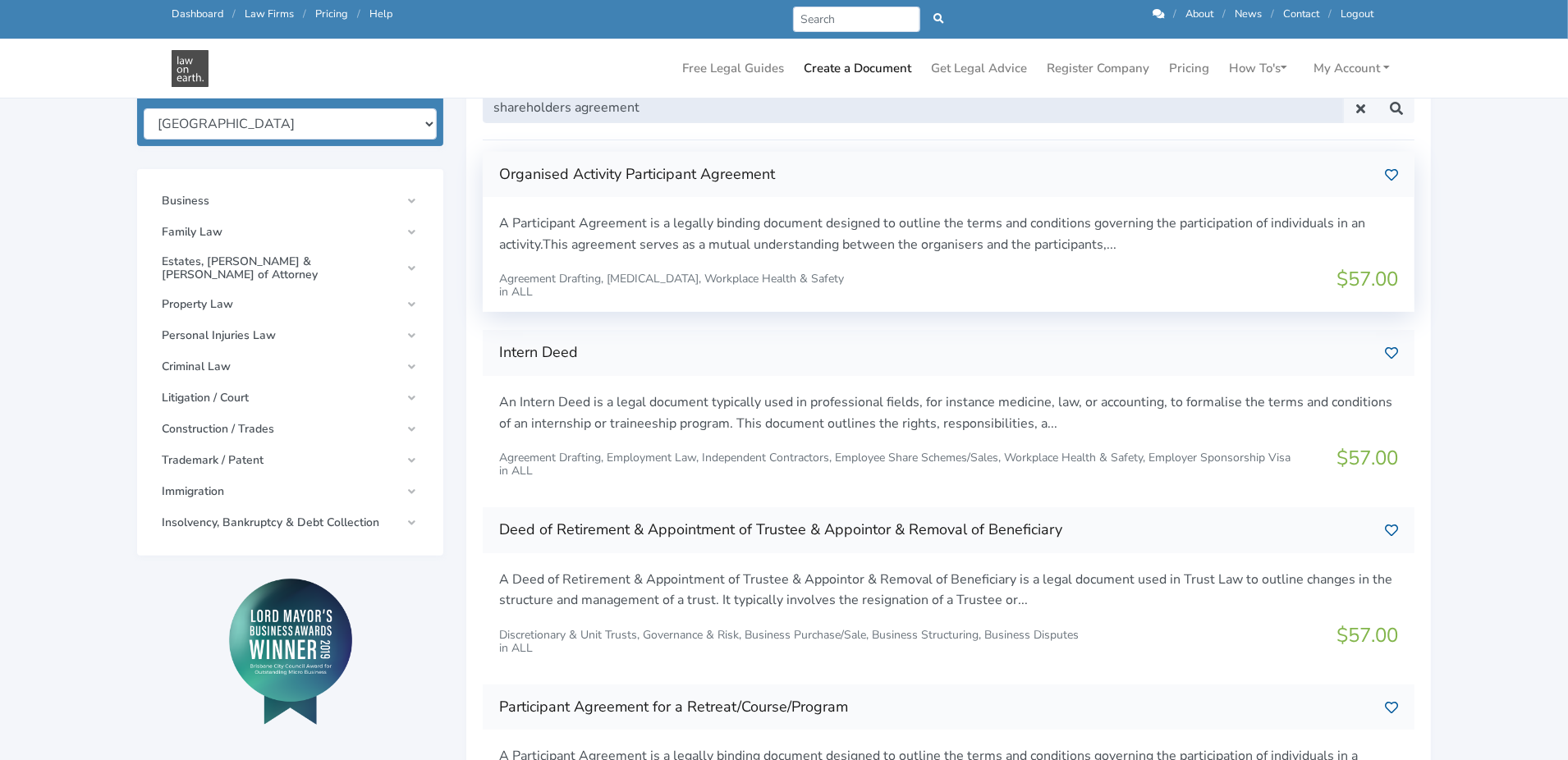
scroll to position [82, 0]
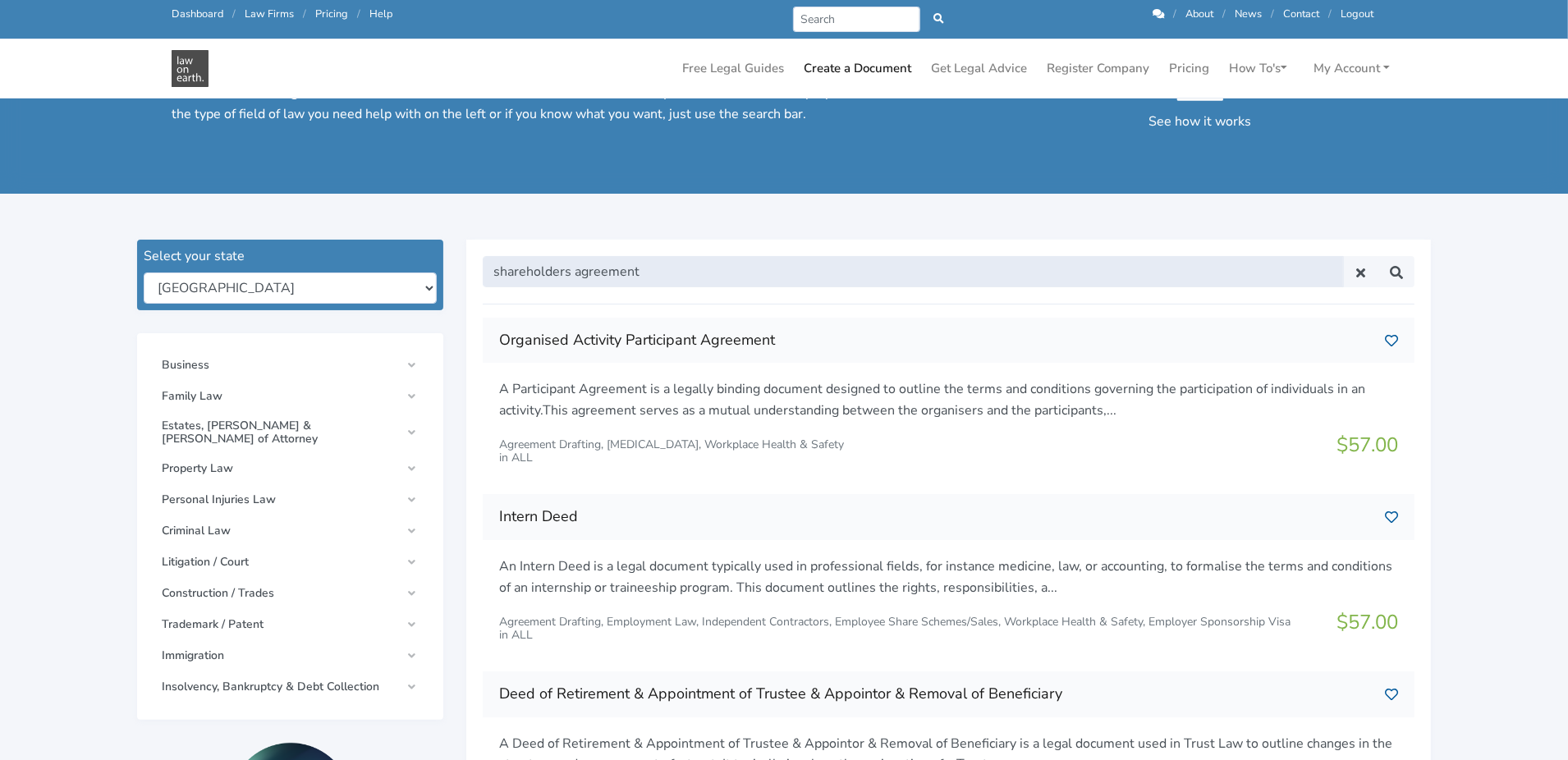
type input "shareholders agreement"
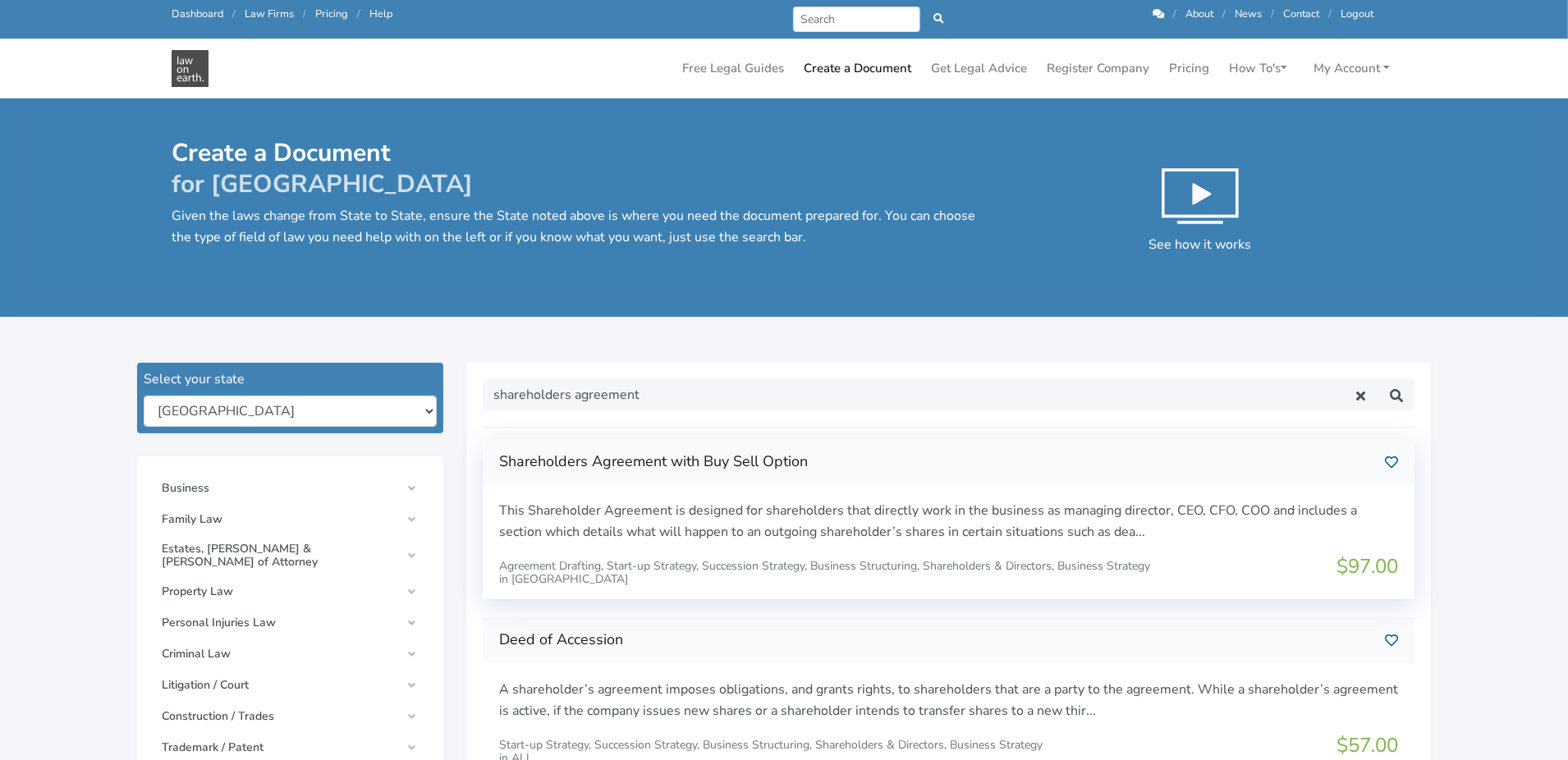
click at [698, 452] on h3 "Shareholders Agreement with Buy Sell Option" at bounding box center [935, 462] width 873 height 26
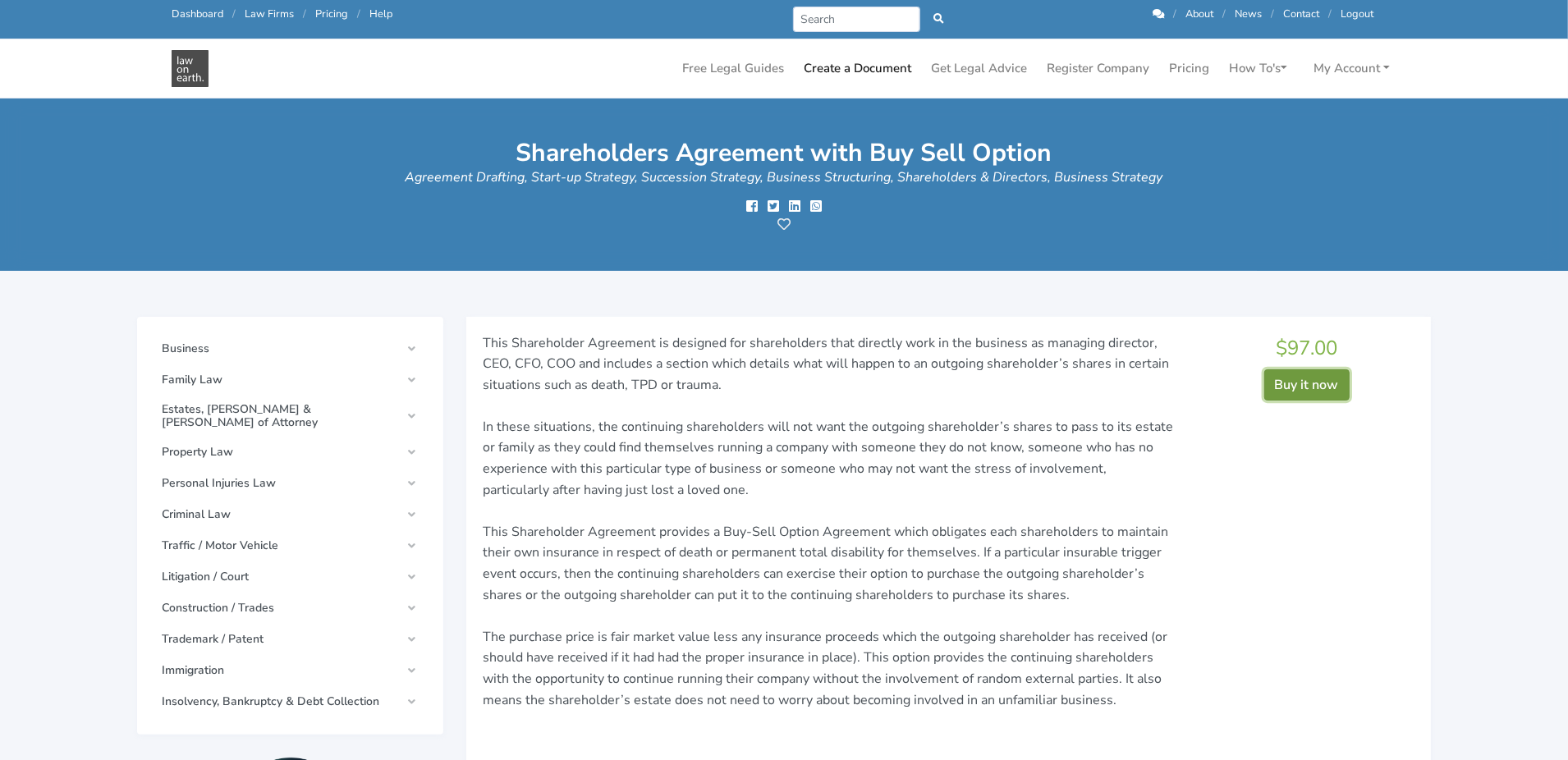
click at [1296, 387] on button "Buy it now" at bounding box center [1307, 385] width 85 height 32
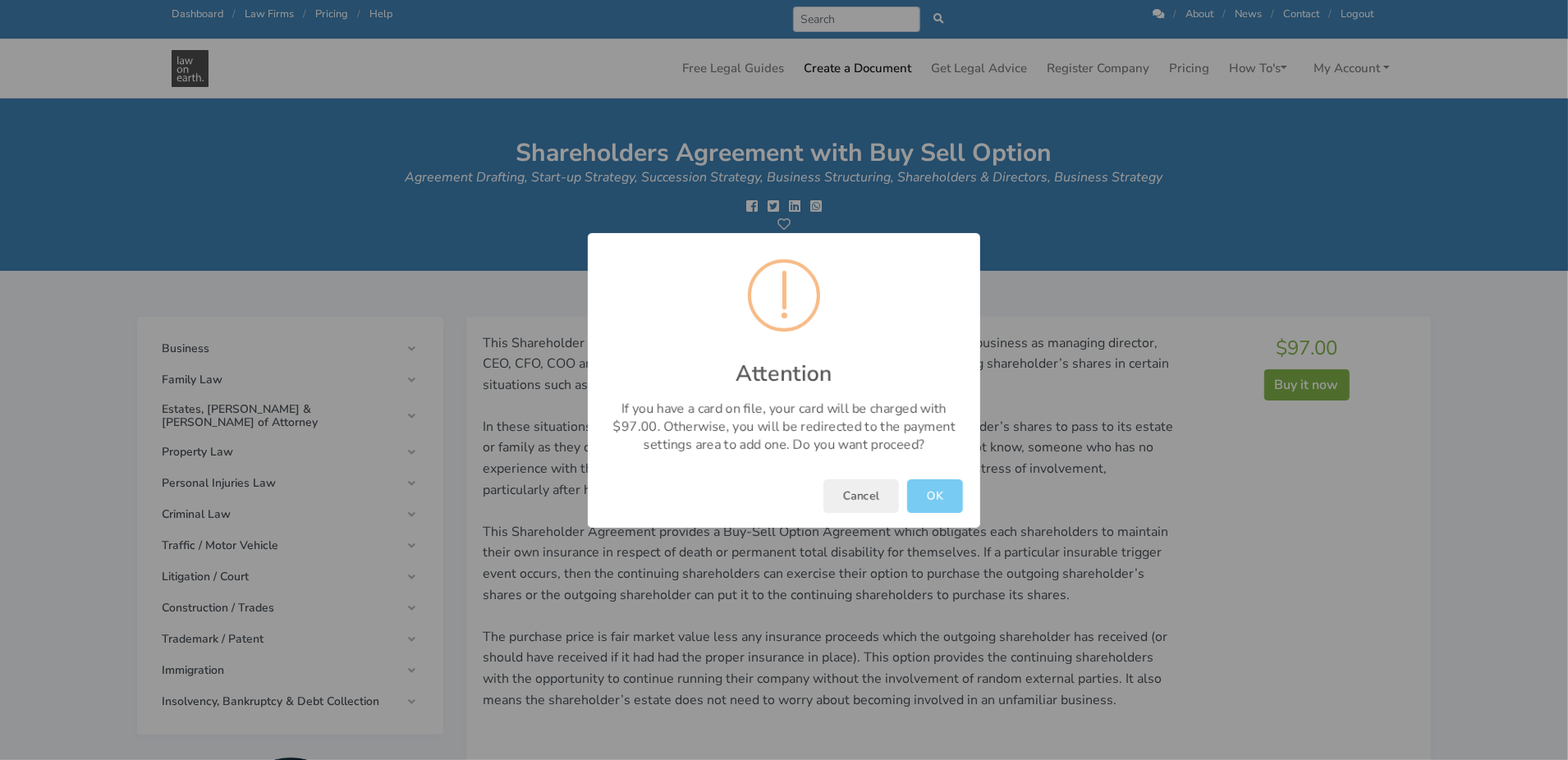
click at [935, 493] on button "OK" at bounding box center [934, 495] width 56 height 33
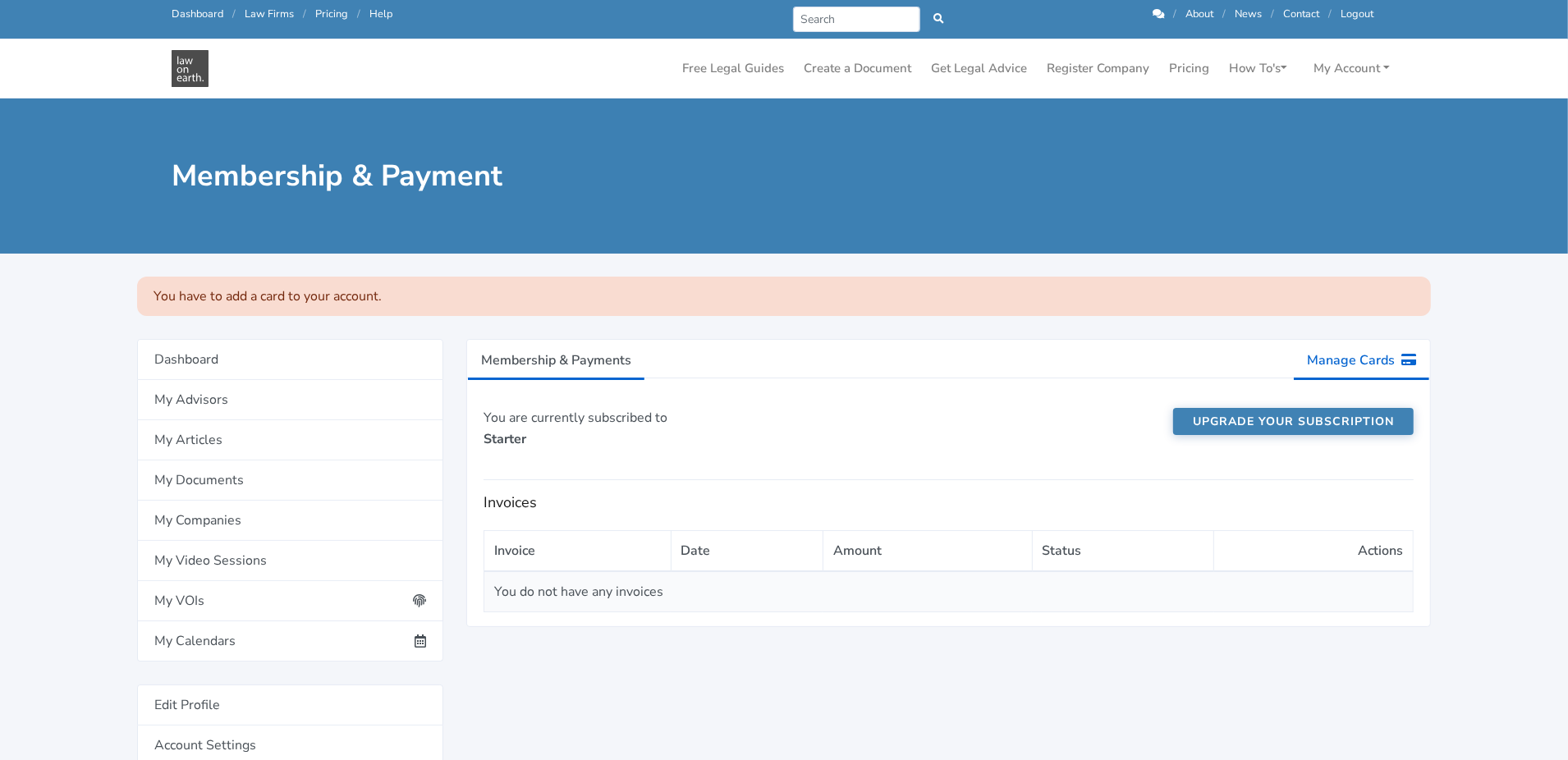
click at [1406, 355] on icon at bounding box center [1408, 359] width 15 height 13
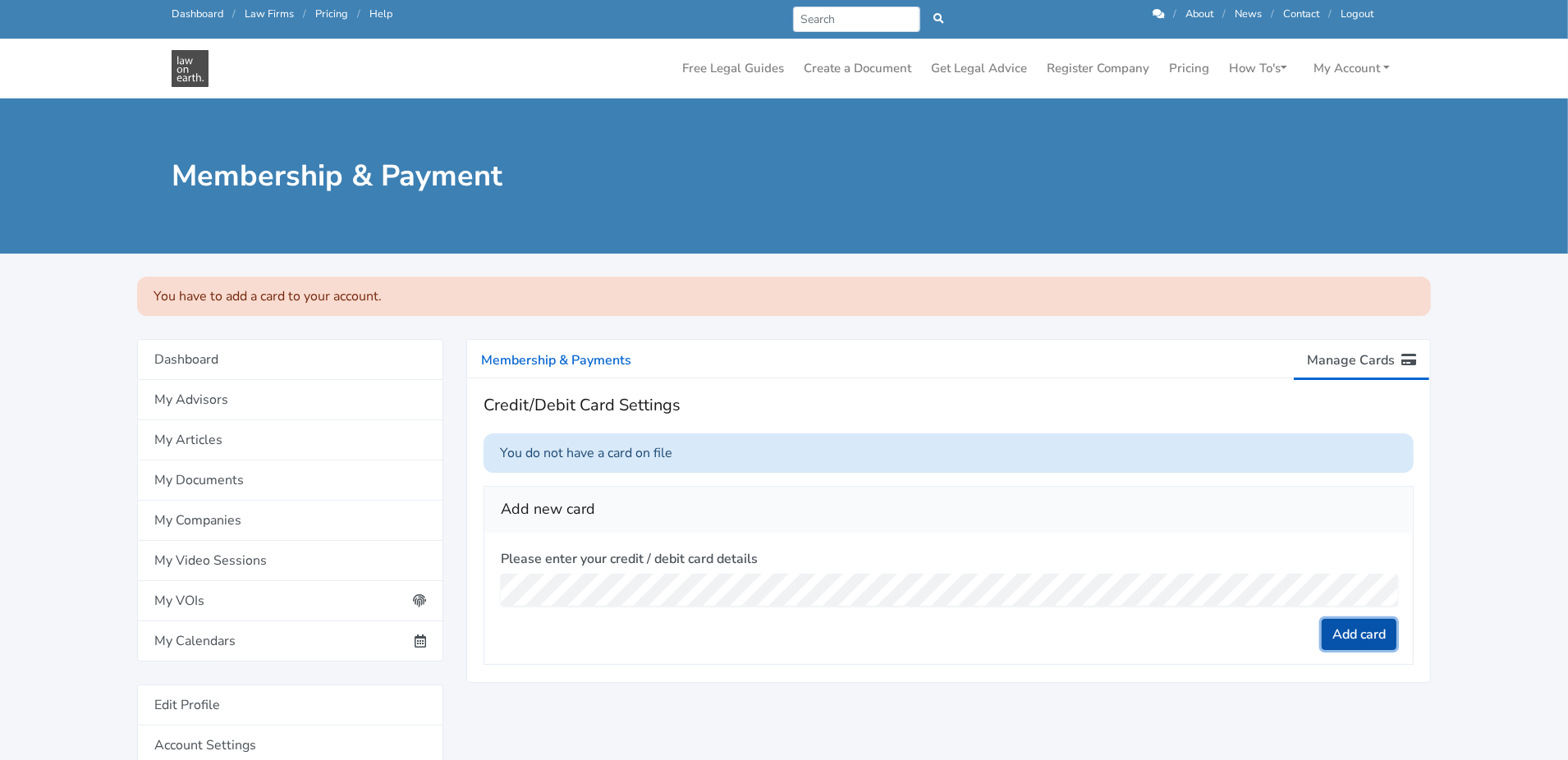
click at [1369, 634] on button "Add card" at bounding box center [1359, 634] width 74 height 32
click at [1372, 646] on button "Add card" at bounding box center [1359, 634] width 74 height 32
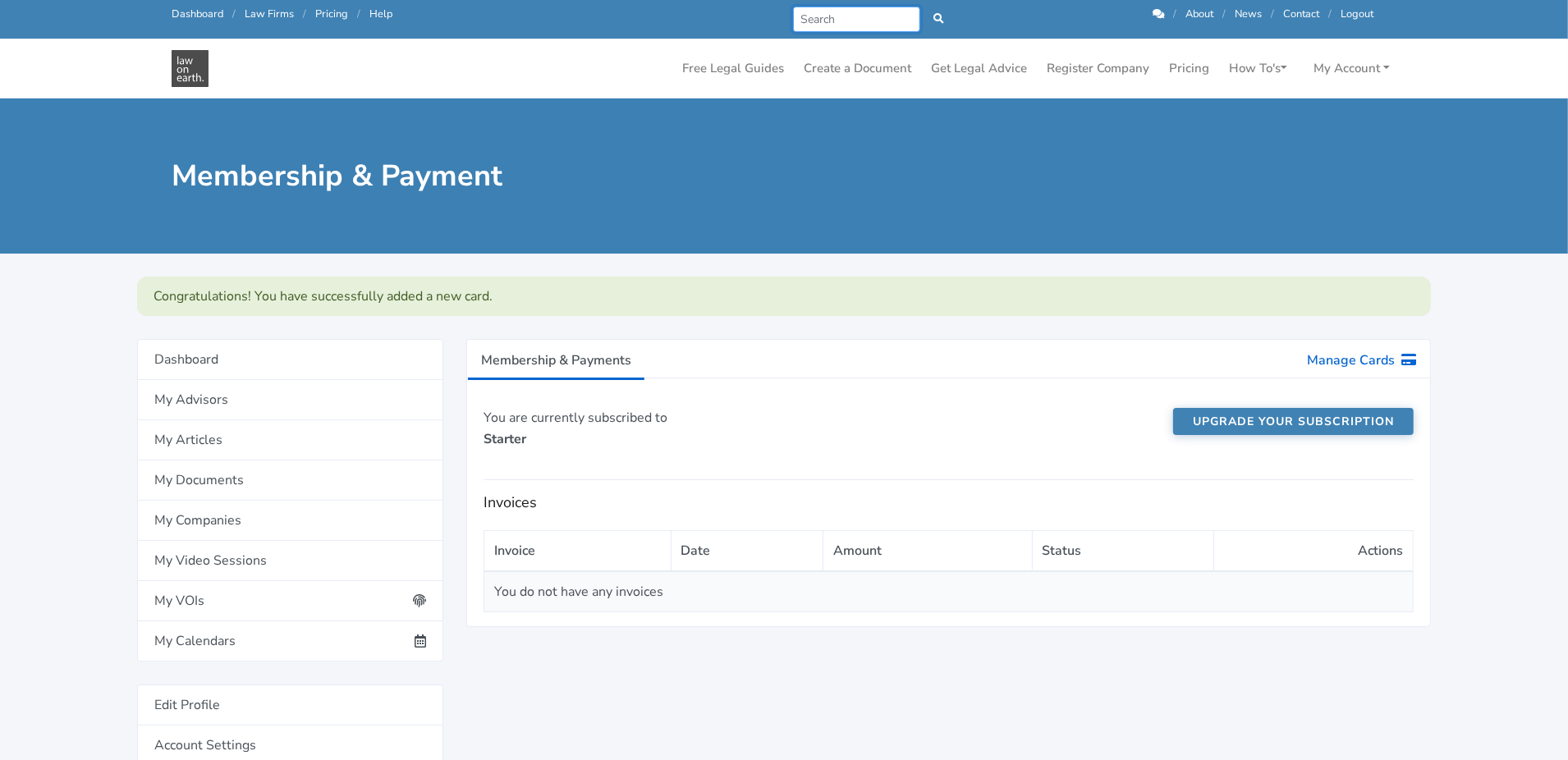
click at [844, 17] on input "Search" at bounding box center [857, 20] width 127 height 26
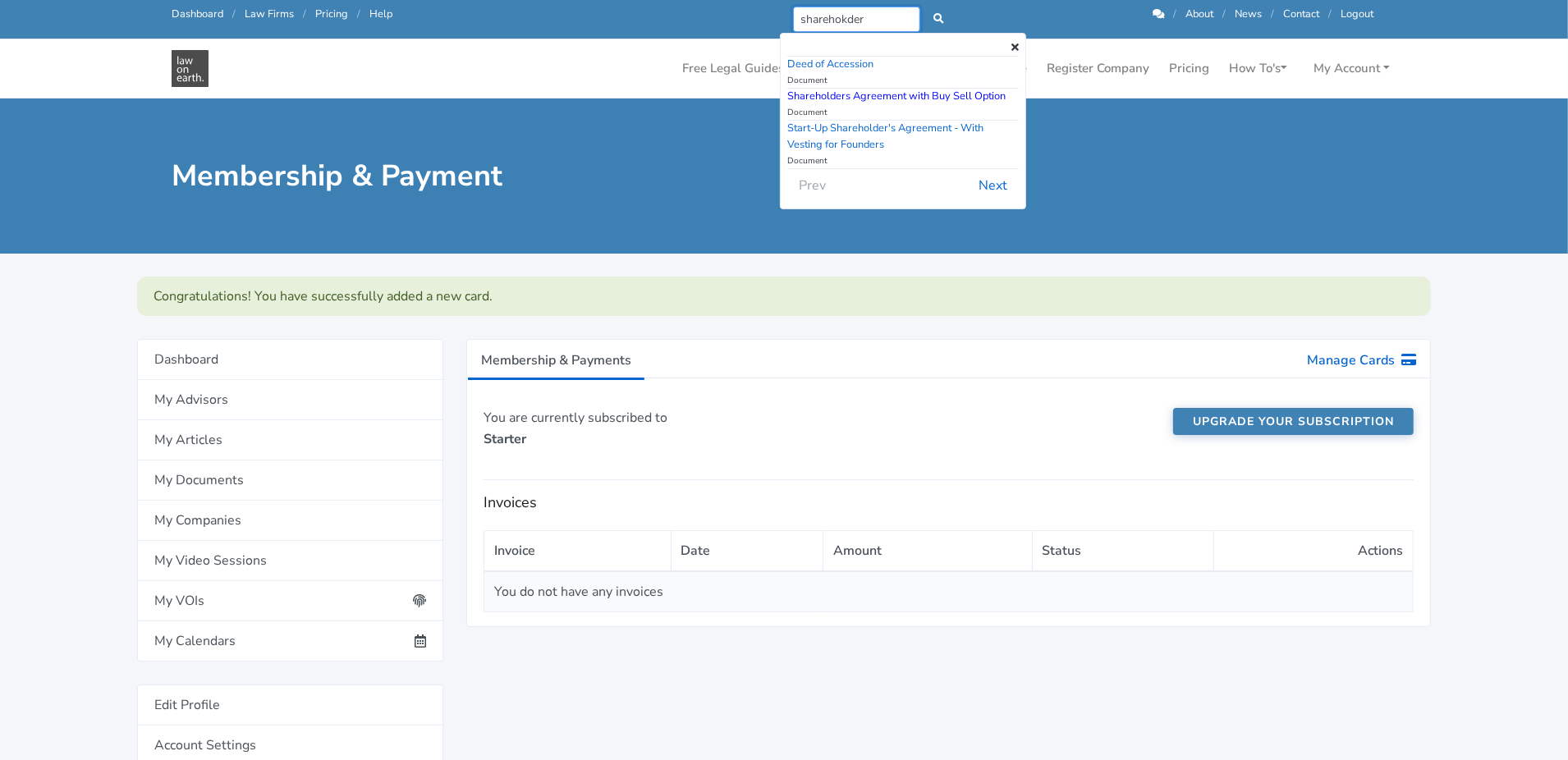
type input "sharehokder"
click at [855, 98] on link "Shareholders Agreement with Buy Sell Option" at bounding box center [897, 96] width 219 height 15
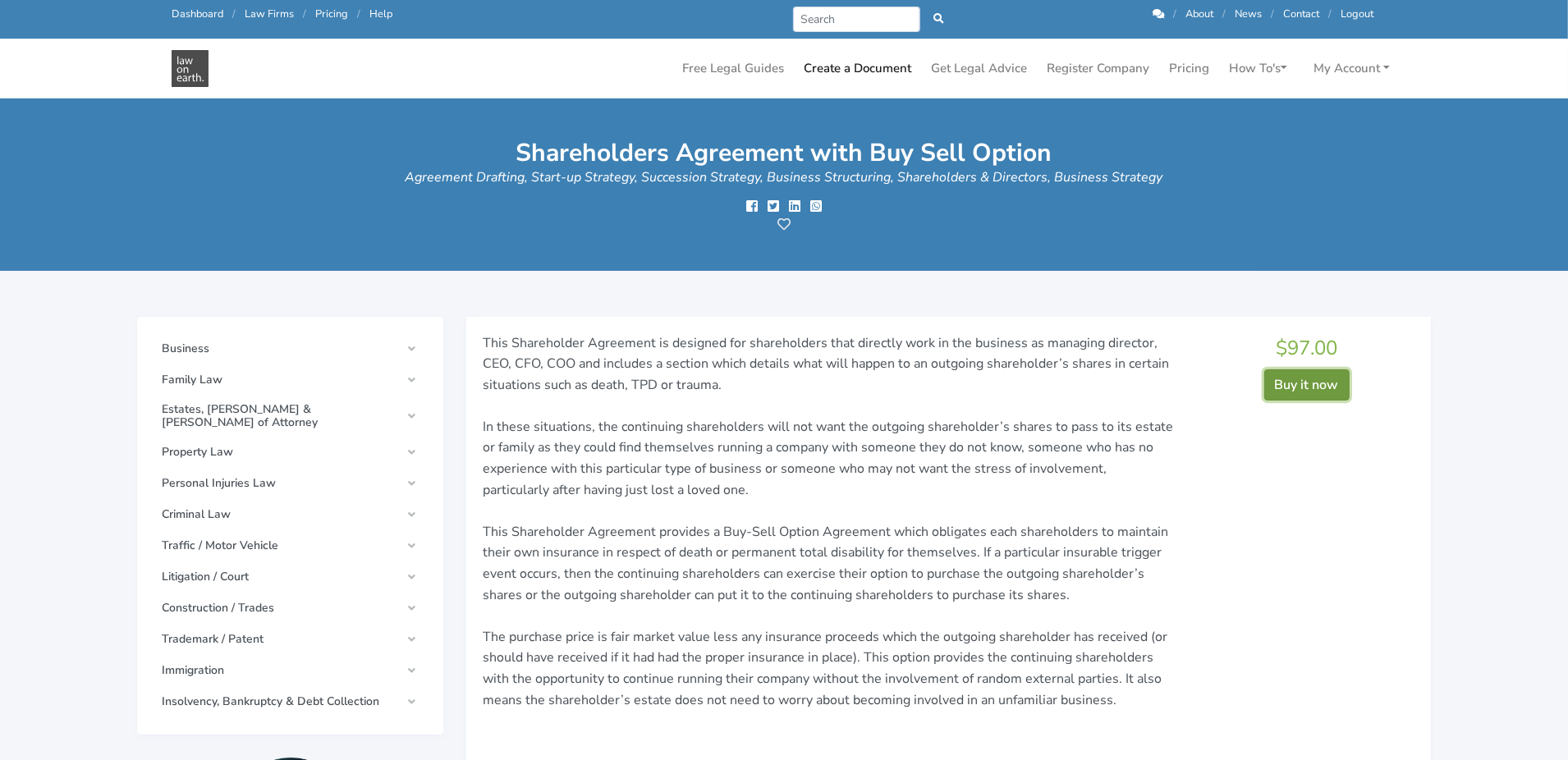
click at [1301, 380] on button "Buy it now" at bounding box center [1307, 385] width 85 height 32
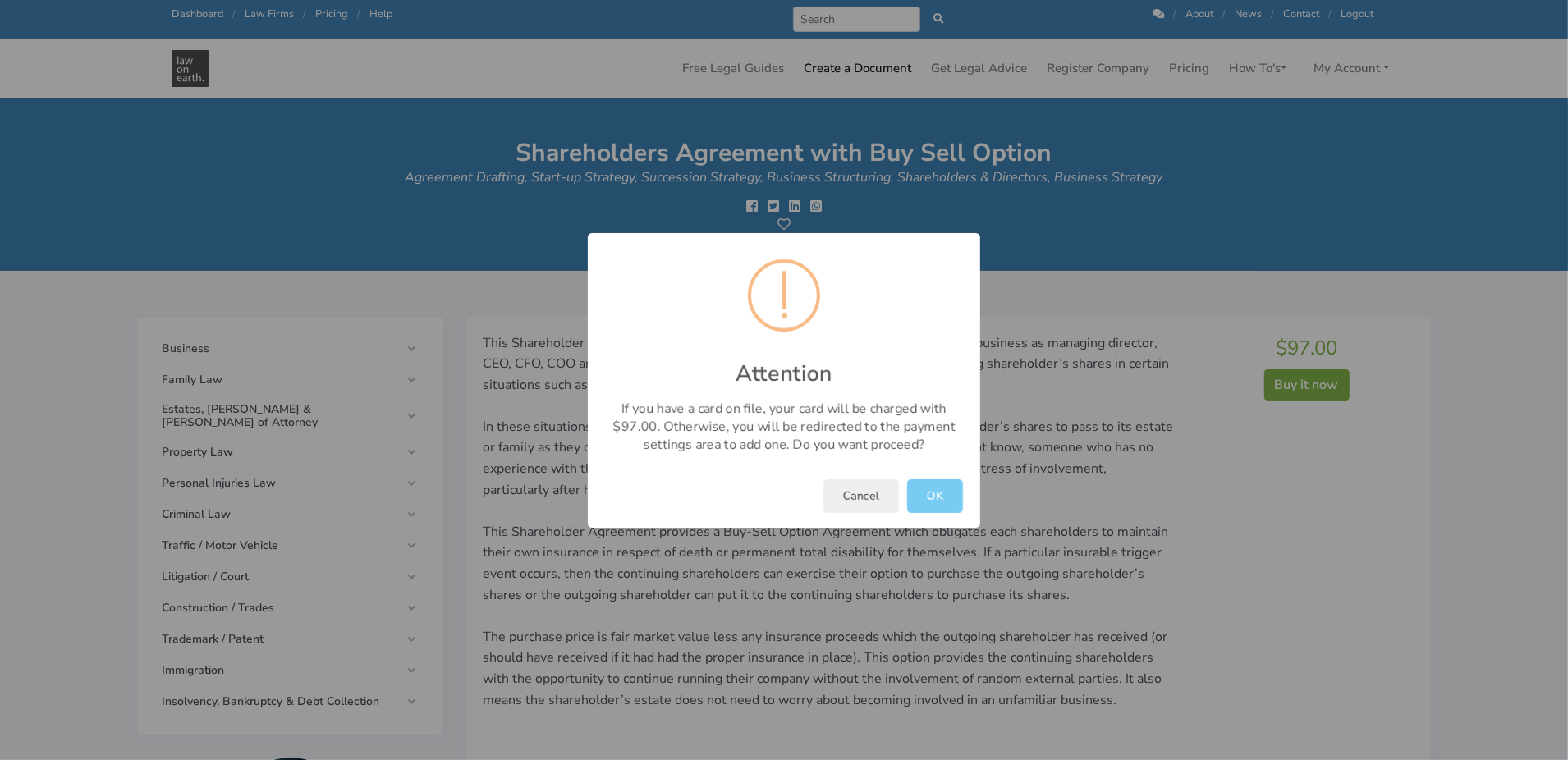
click at [937, 493] on button "OK" at bounding box center [934, 495] width 56 height 33
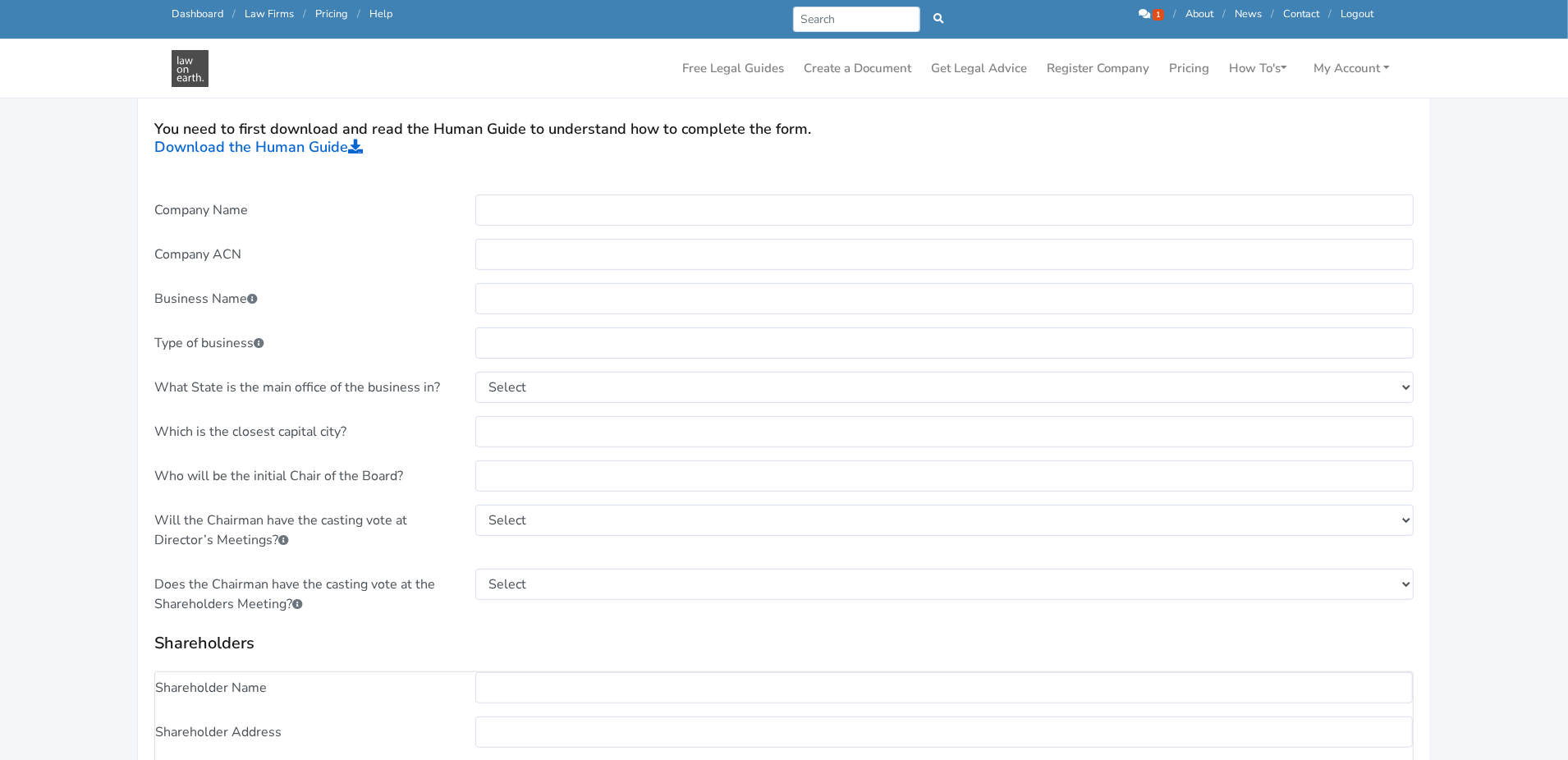
scroll to position [492, 0]
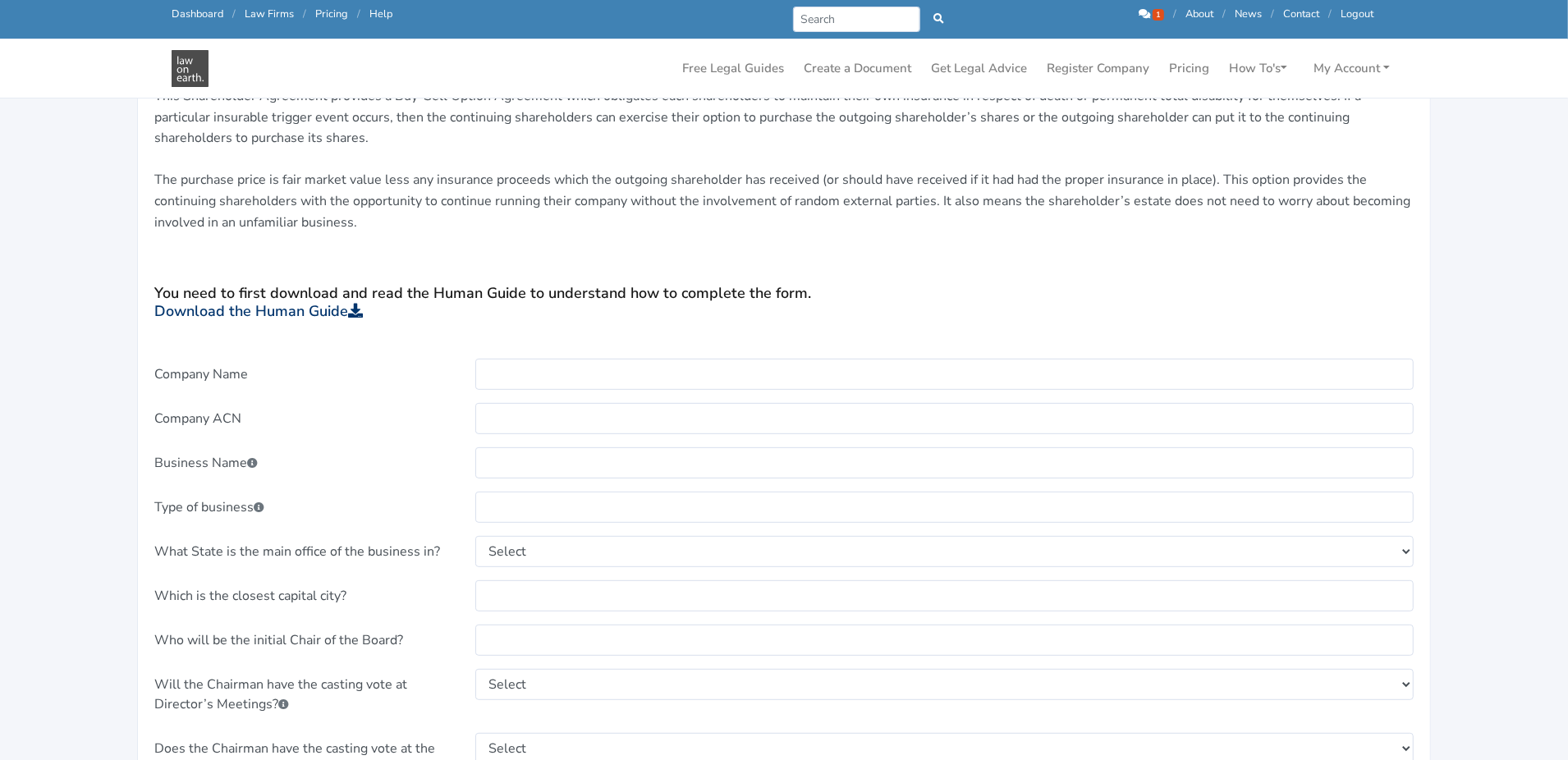
click at [239, 307] on link "Download the Human Guide" at bounding box center [259, 311] width 208 height 20
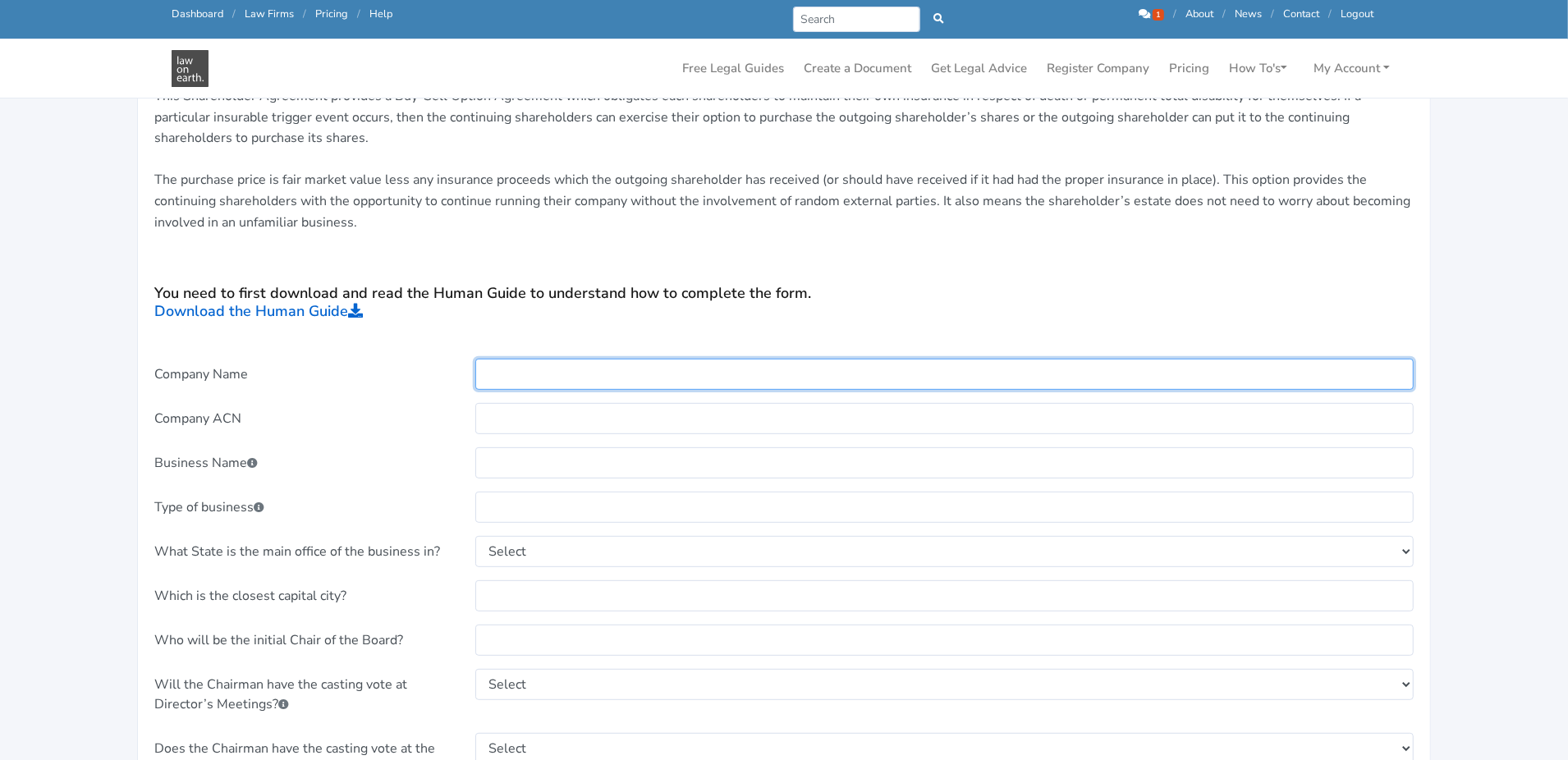
click at [585, 371] on input "text" at bounding box center [945, 374] width 939 height 32
click at [629, 384] on input "Londy Loans Asset FInance" at bounding box center [945, 374] width 939 height 32
type input "Londy Loans Asset Finance"
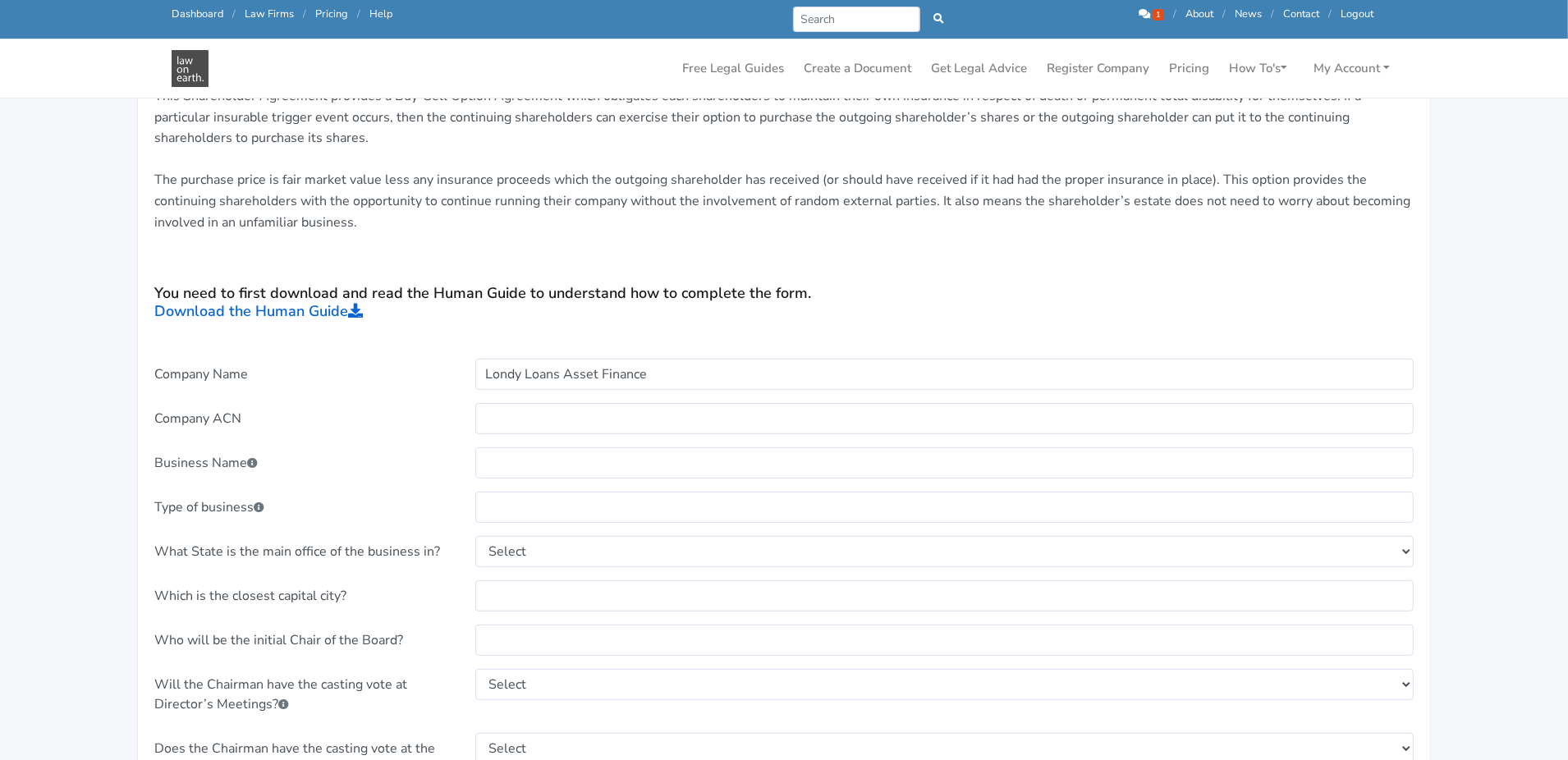
click at [187, 15] on link "Dashboard" at bounding box center [197, 14] width 52 height 15
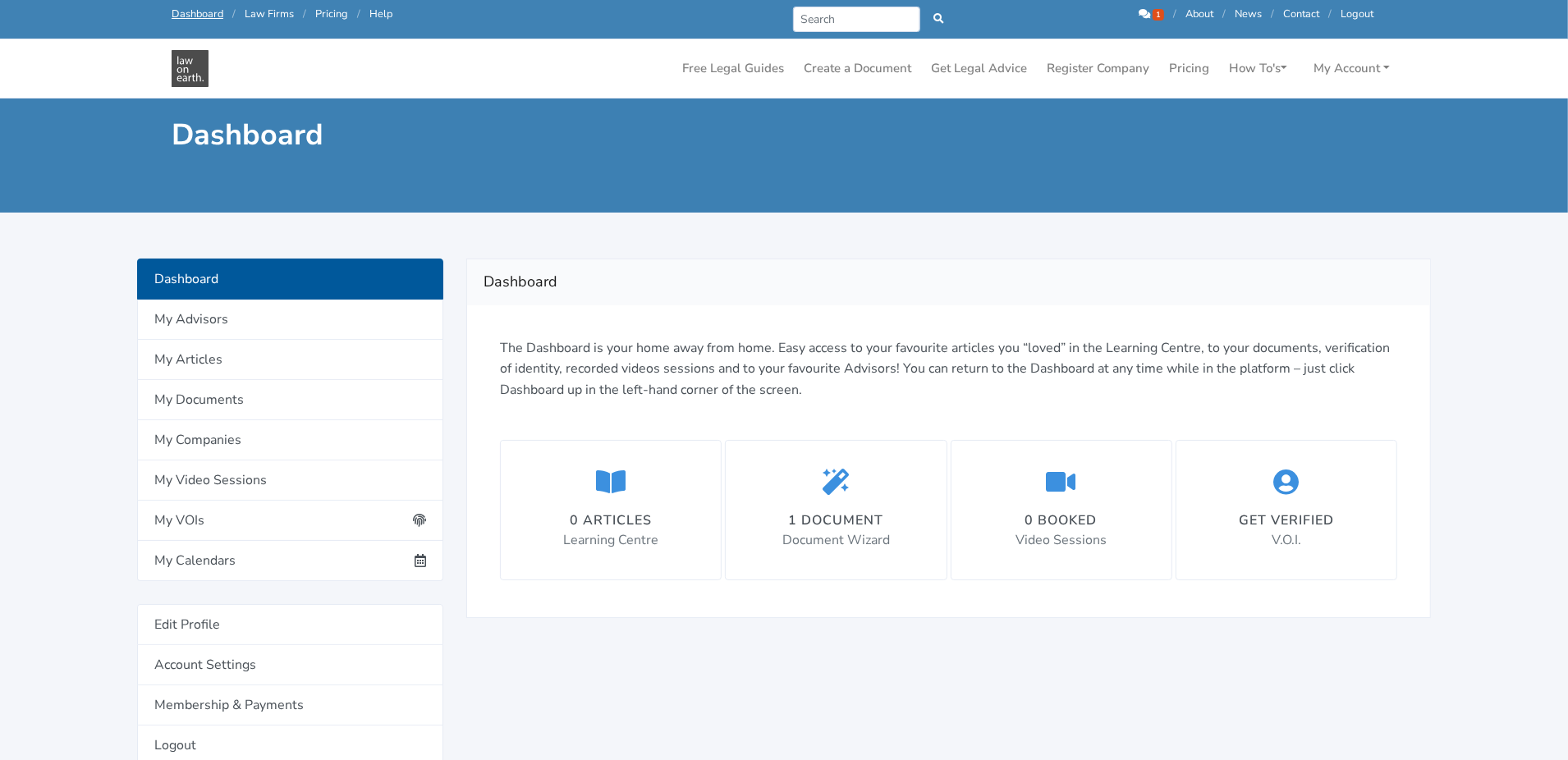
scroll to position [492, 0]
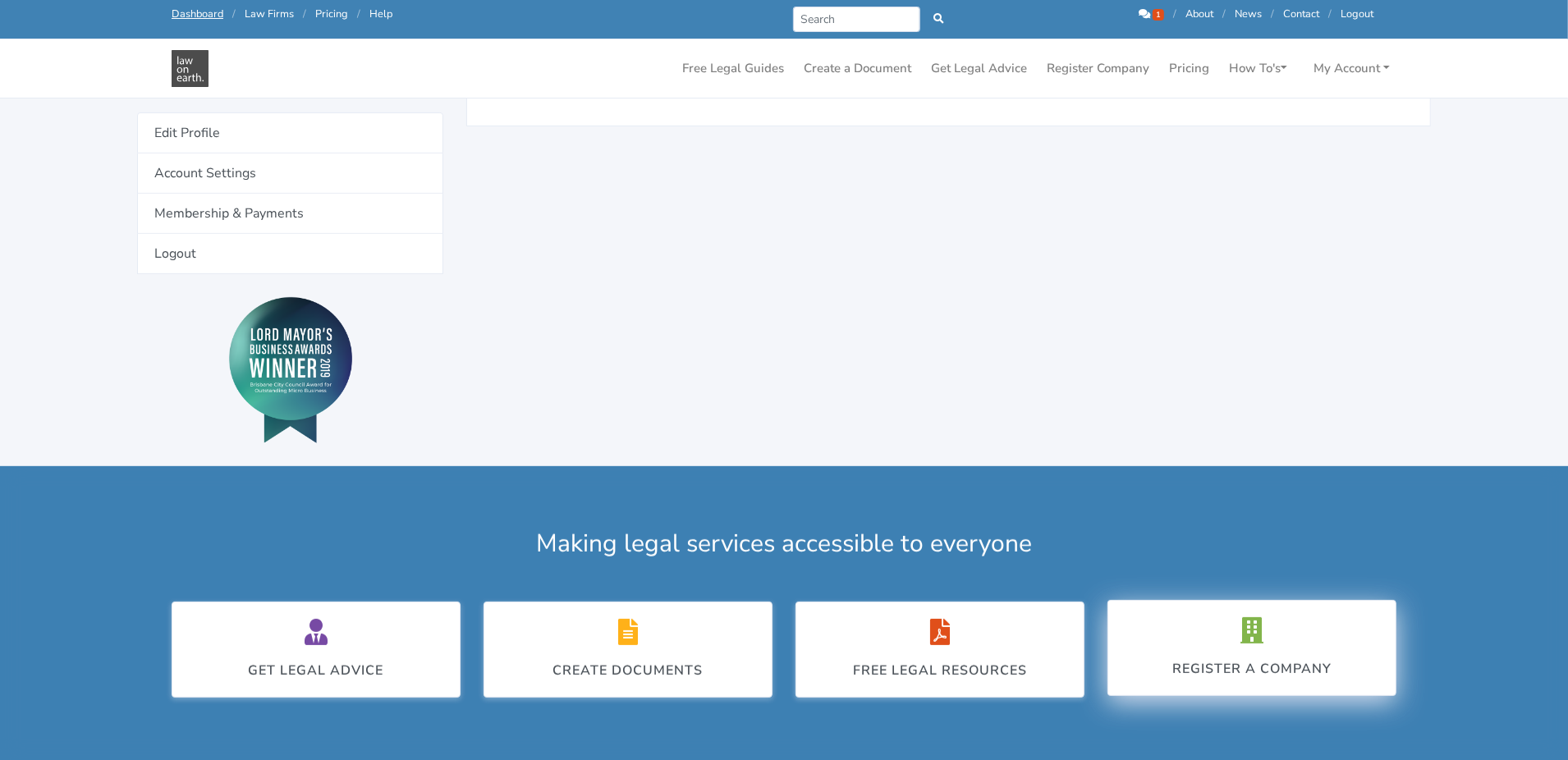
click at [1290, 646] on div "Register a Company" at bounding box center [1252, 648] width 159 height 61
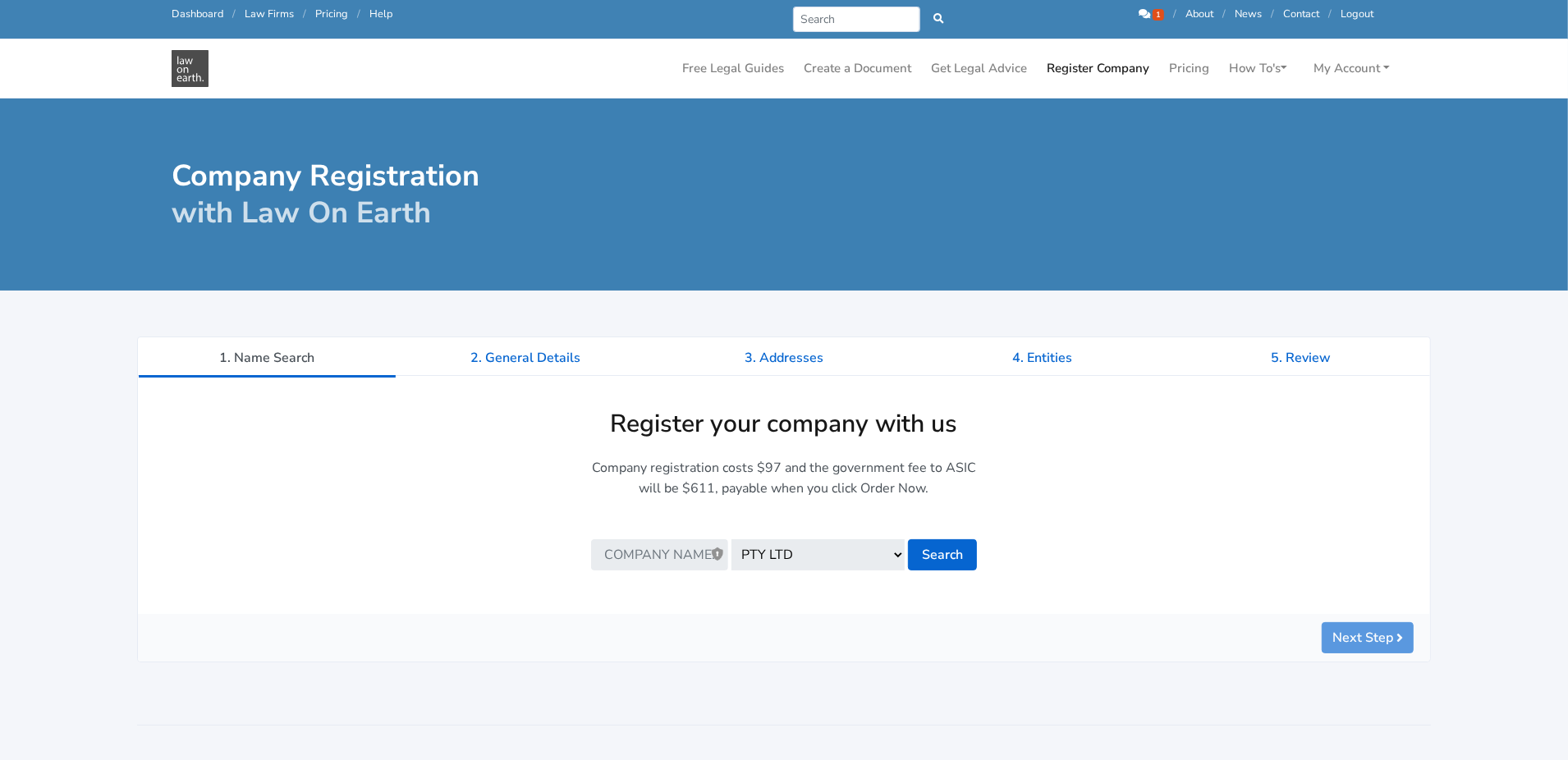
click at [641, 547] on input "text" at bounding box center [659, 555] width 137 height 32
drag, startPoint x: 710, startPoint y: 552, endPoint x: 418, endPoint y: 544, distance: 292.1
click at [418, 544] on div "Register your company with us Start your new company with Law On Earth Company …" at bounding box center [783, 489] width 1249 height 161
click at [682, 553] on input "Londy Loans Asset" at bounding box center [659, 555] width 137 height 32
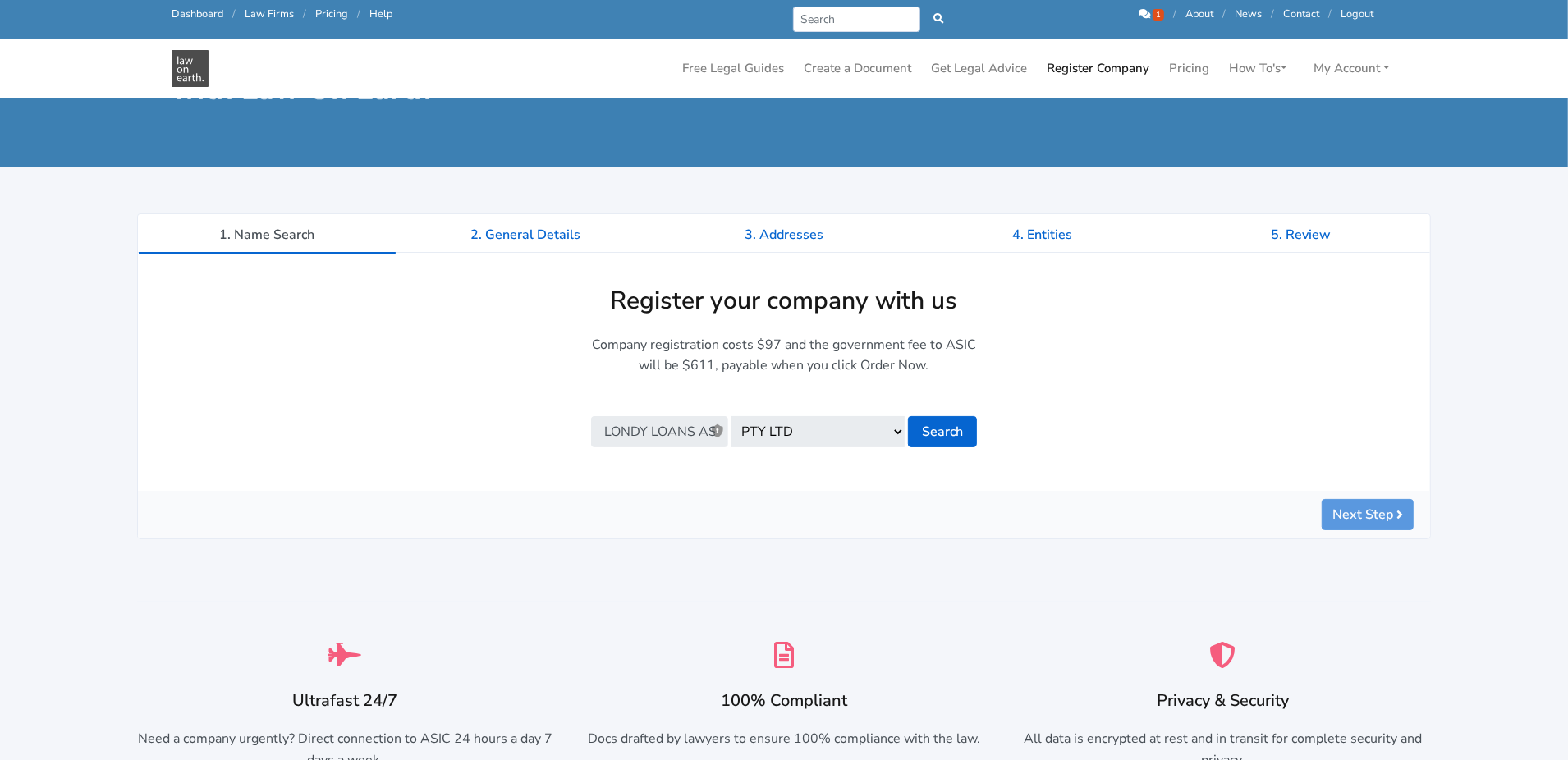
scroll to position [0, 28]
drag, startPoint x: 705, startPoint y: 428, endPoint x: 715, endPoint y: 430, distance: 10.2
click at [715, 430] on input "Londy Loans Asset" at bounding box center [659, 431] width 137 height 32
click at [712, 430] on input "Londy Loans Asset" at bounding box center [659, 431] width 137 height 32
click at [656, 428] on input "Londy Loans Asset" at bounding box center [659, 431] width 137 height 32
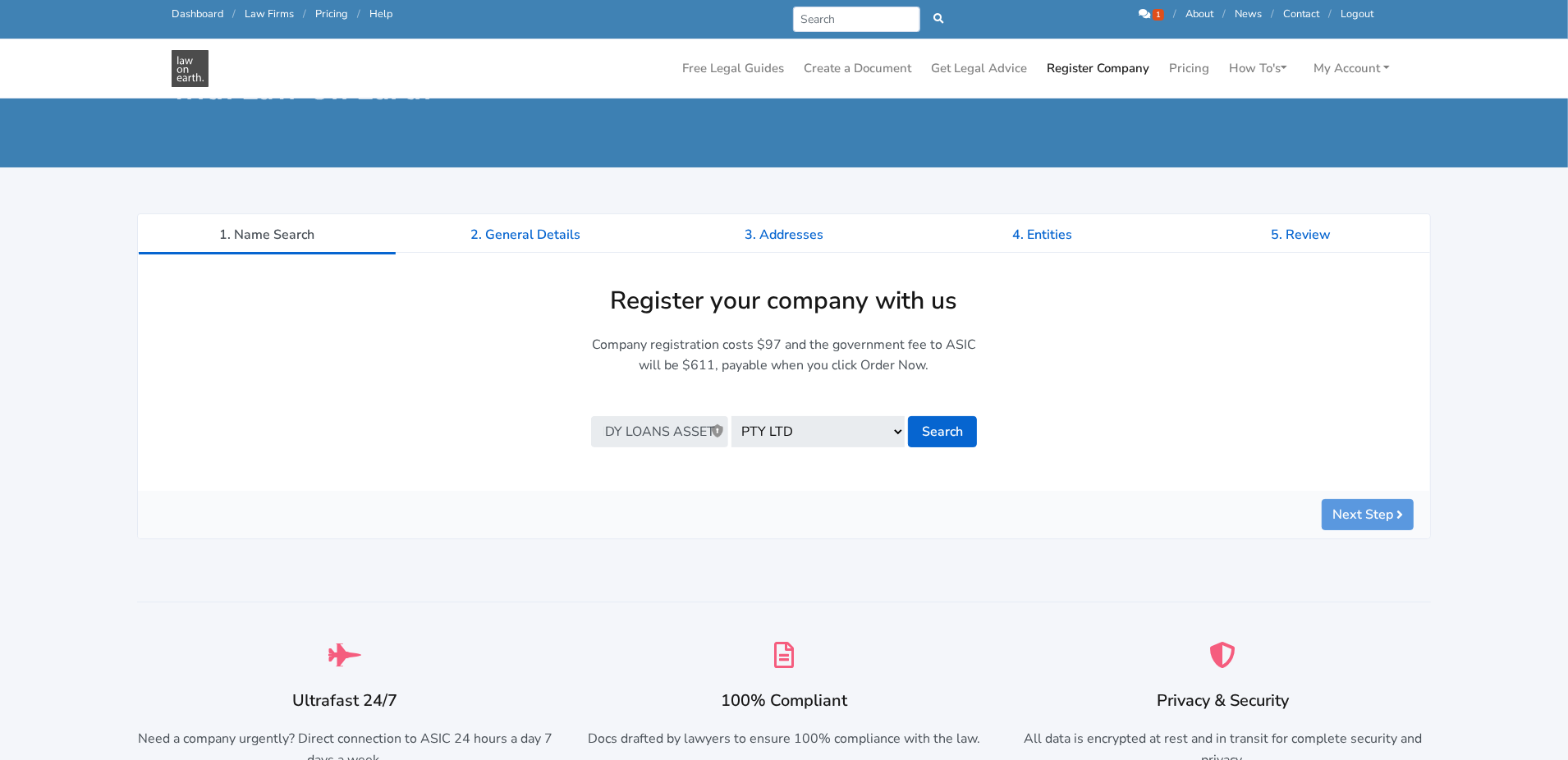
click at [656, 428] on input "Londy Loans Asset" at bounding box center [659, 431] width 137 height 32
click at [698, 429] on input "Londy Asset" at bounding box center [659, 431] width 137 height 32
type input "Londy Asset Finance"
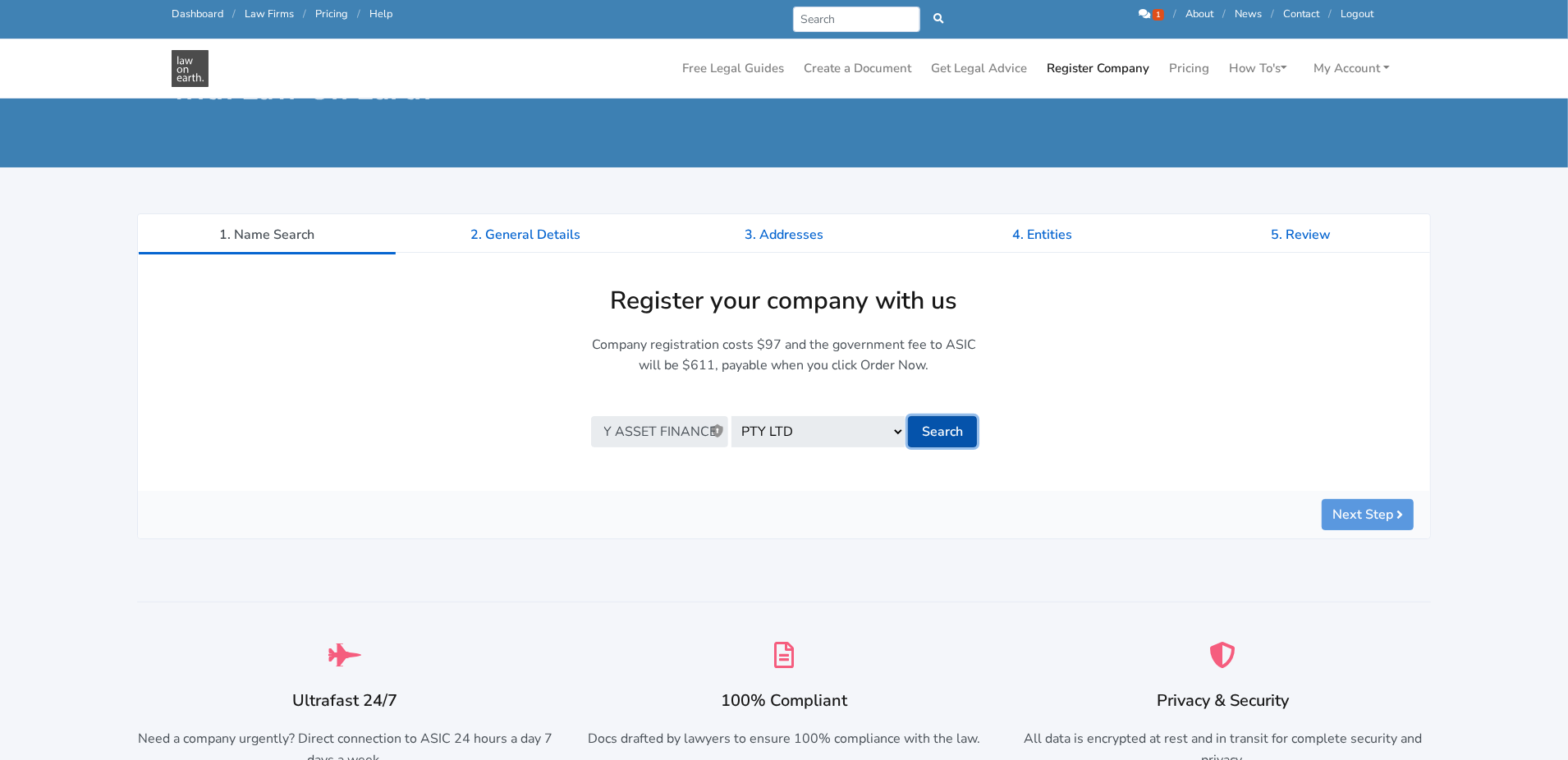
scroll to position [0, 0]
click at [957, 435] on button "Search" at bounding box center [942, 431] width 69 height 32
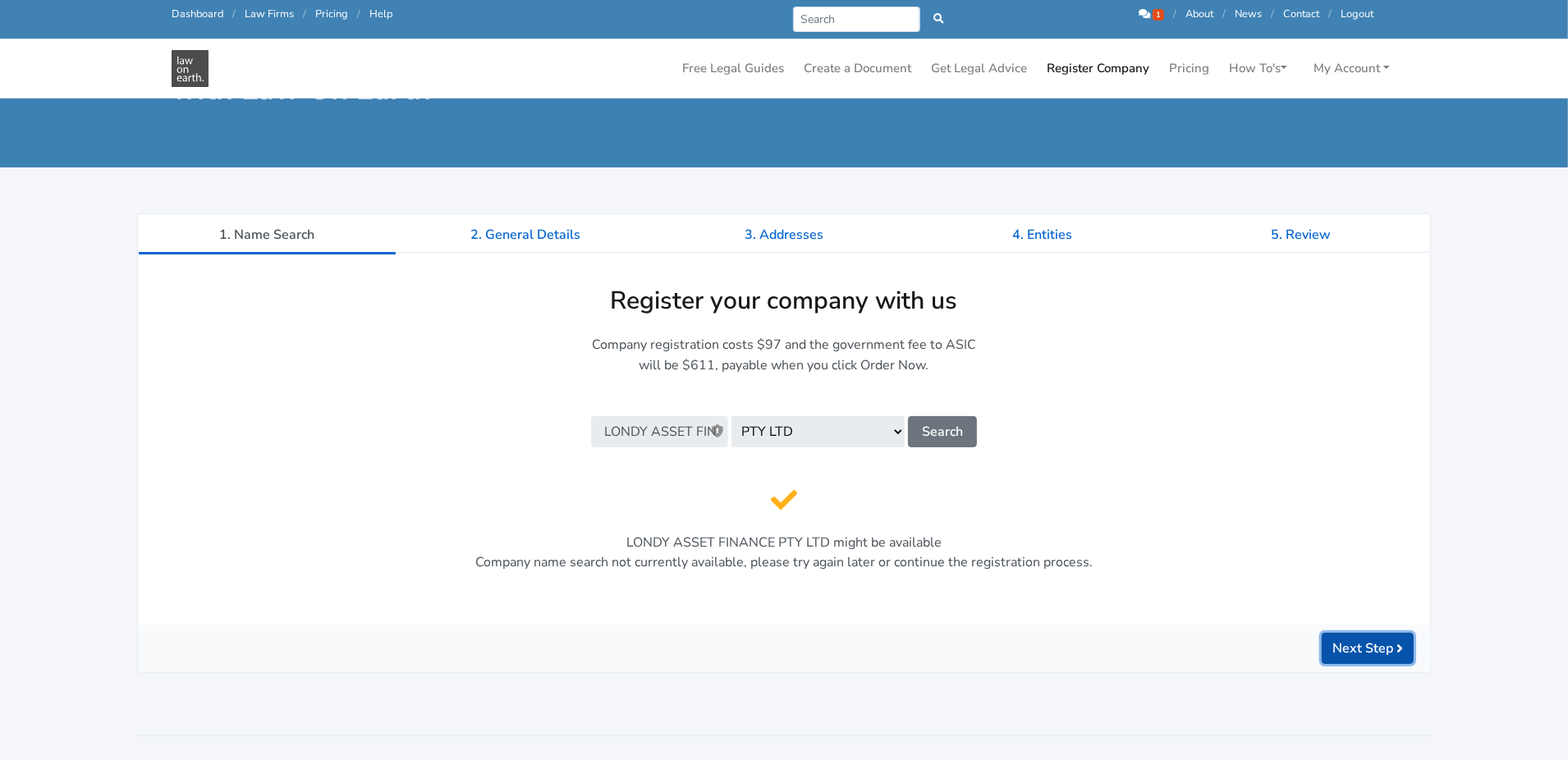
click at [1364, 652] on button "Next Step" at bounding box center [1368, 648] width 92 height 32
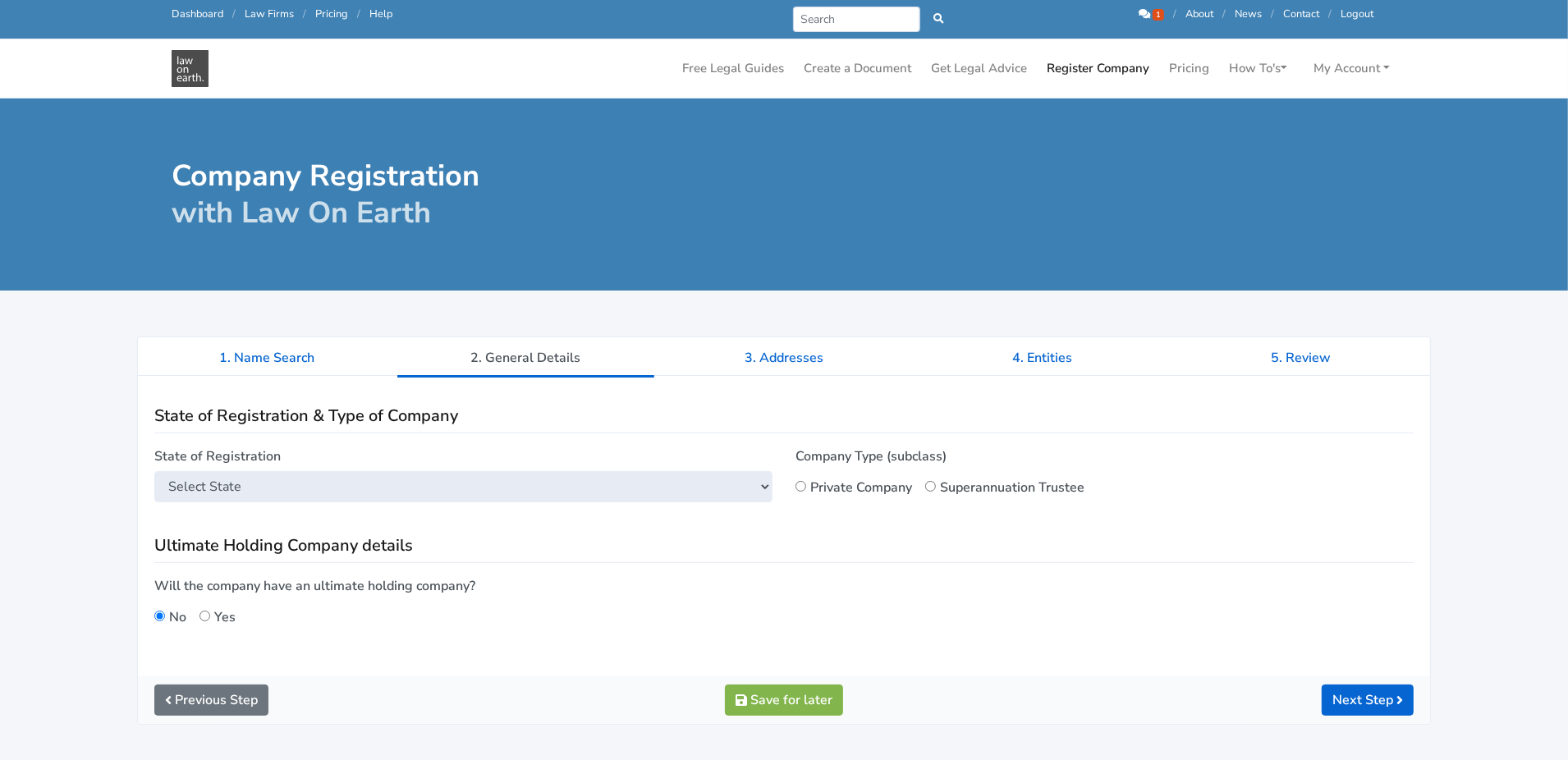
click at [497, 487] on select "Select State [GEOGRAPHIC_DATA] [GEOGRAPHIC_DATA] [GEOGRAPHIC_DATA] [GEOGRAPHIC_…" at bounding box center [464, 487] width 618 height 32
select select "QLD"
click at [155, 471] on select "Select State [GEOGRAPHIC_DATA] [GEOGRAPHIC_DATA] [GEOGRAPHIC_DATA] [GEOGRAPHIC_…" at bounding box center [464, 487] width 618 height 32
click at [802, 482] on input "Private Company" at bounding box center [800, 486] width 10 height 10
radio input "true"
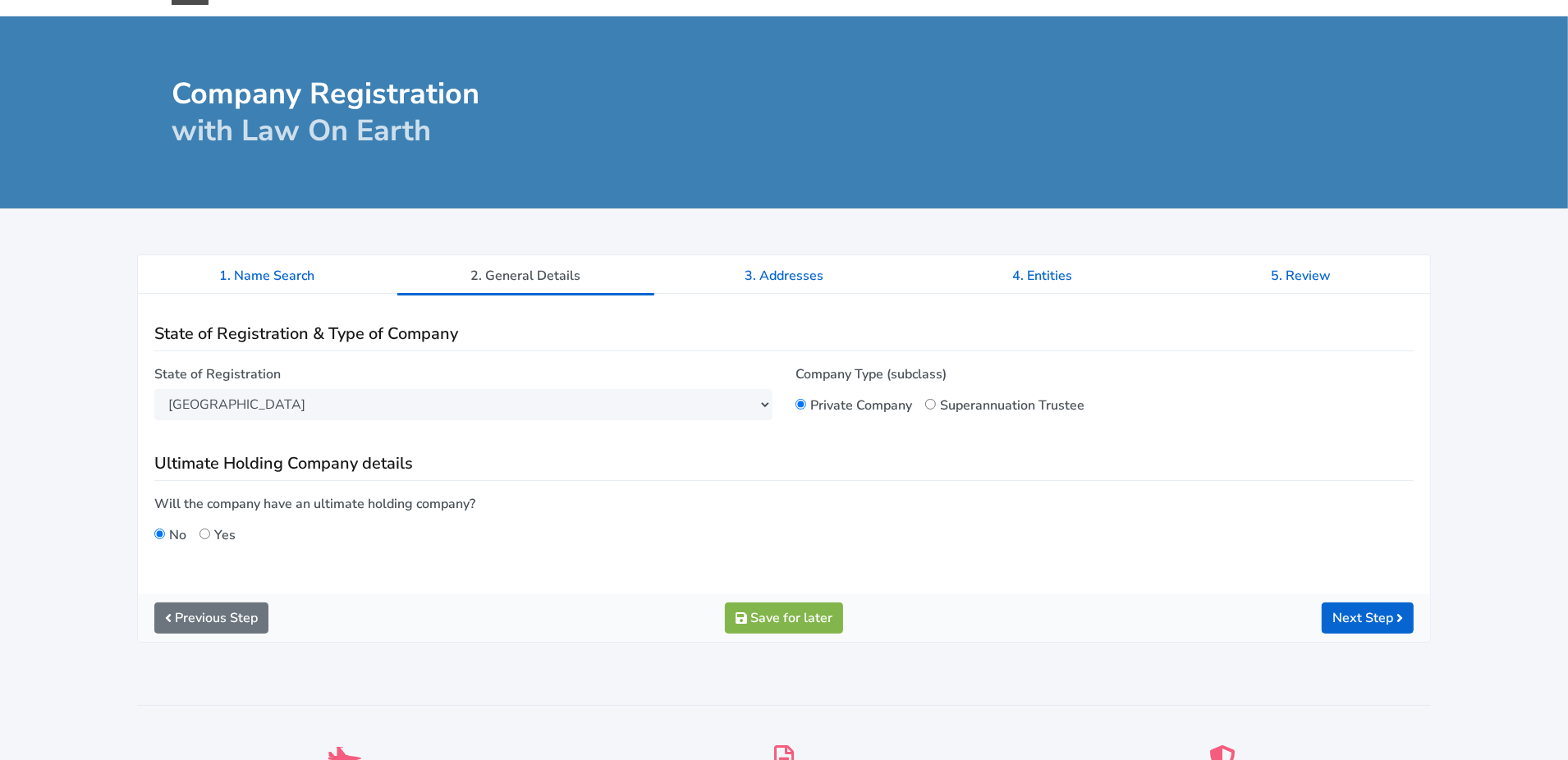
scroll to position [246, 0]
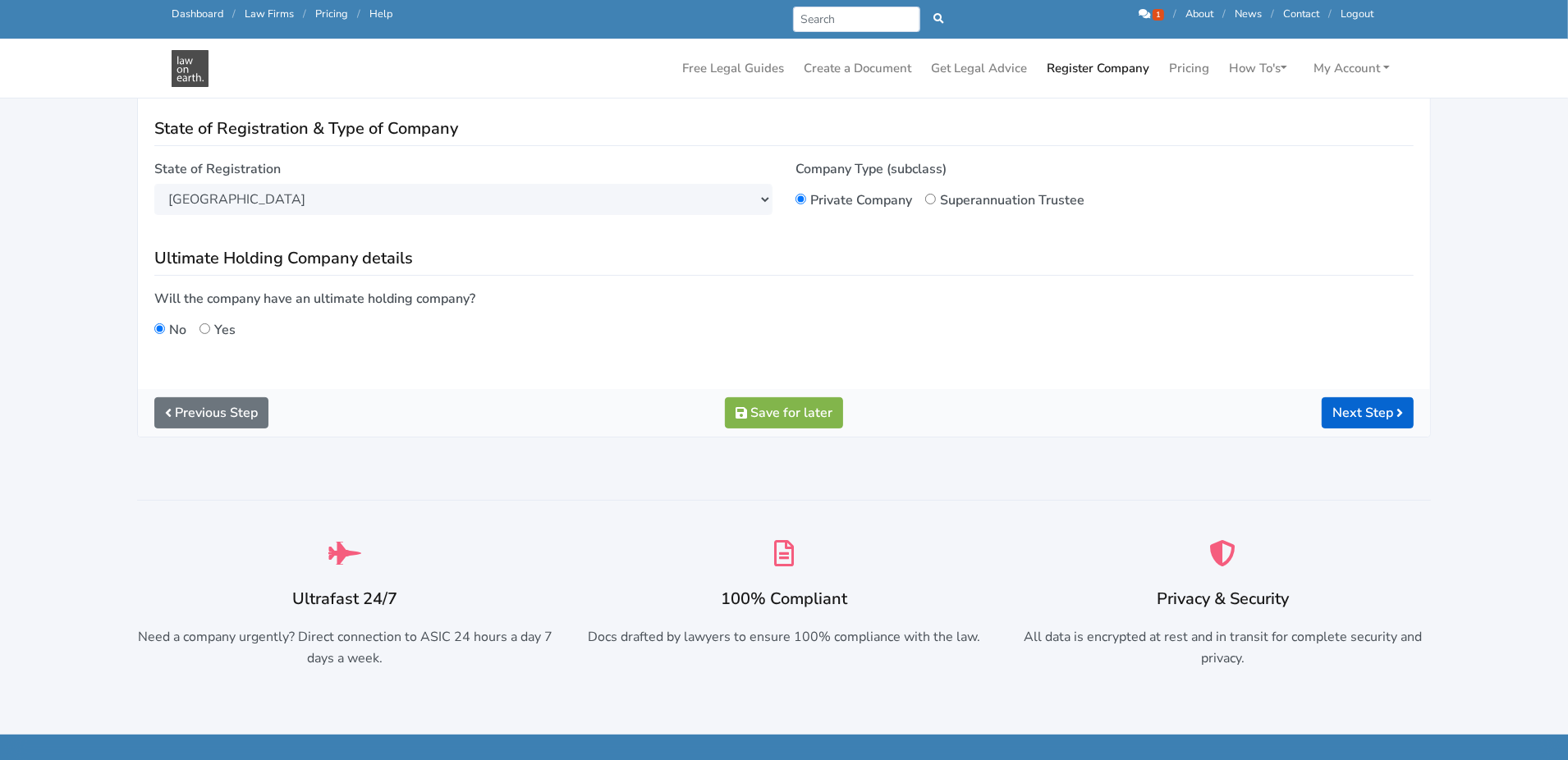
click at [214, 327] on label "Yes" at bounding box center [225, 328] width 21 height 23
click at [210, 327] on input "Yes" at bounding box center [205, 329] width 10 height 10
radio input "true"
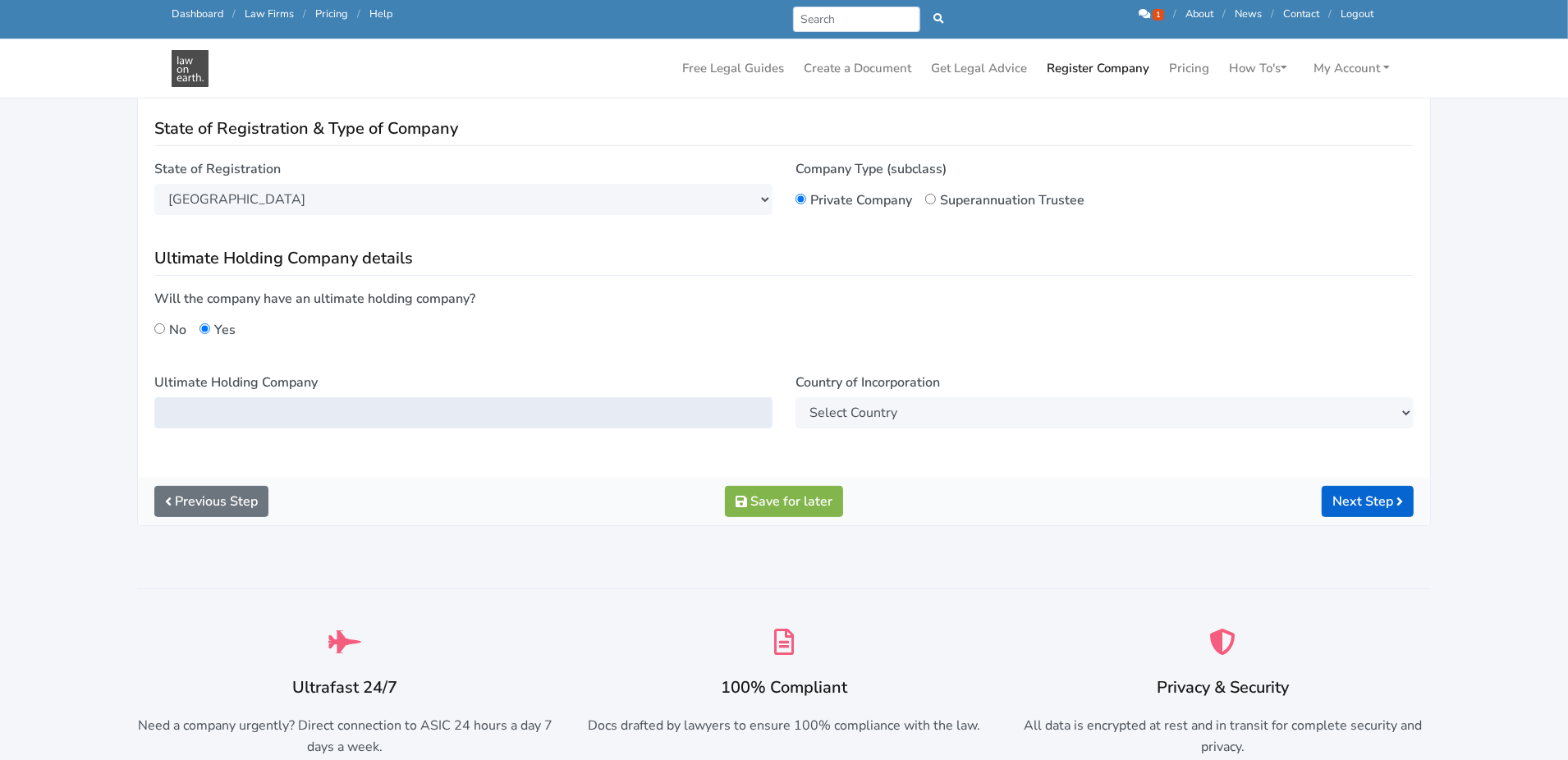
click at [273, 403] on input "Ultimate Holding Company" at bounding box center [464, 412] width 618 height 32
type input "Londy Loan"
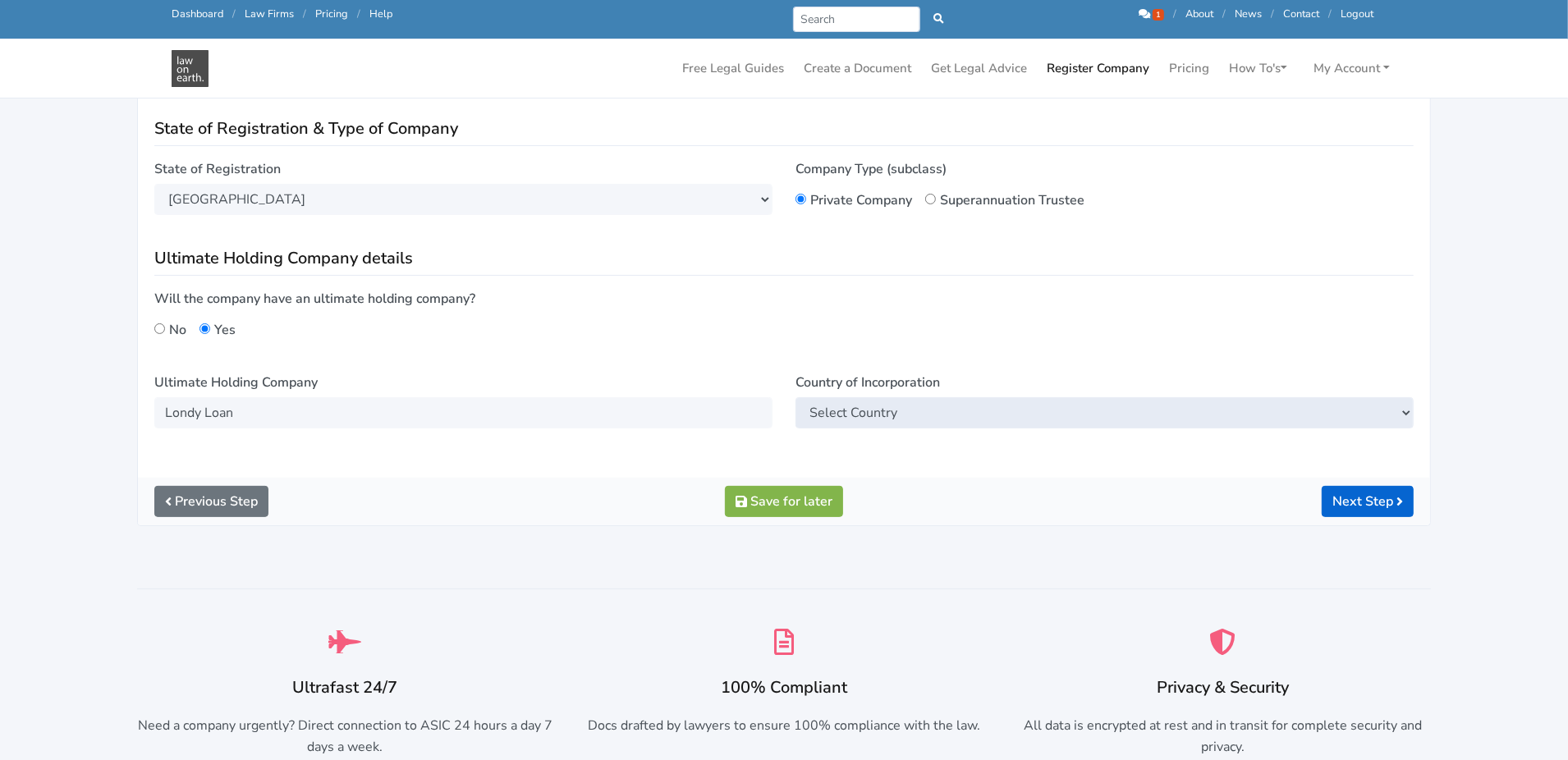
click at [904, 412] on select "Select Country [GEOGRAPHIC_DATA] [GEOGRAPHIC_DATA] [GEOGRAPHIC_DATA] [GEOGRAPHI…" at bounding box center [1104, 412] width 618 height 32
click at [612, 611] on div "Ultrafast 24/7 Need a company urgently? Direct connection to ASIC 24 hours a da…" at bounding box center [784, 675] width 1317 height 251
click at [159, 318] on div "No" at bounding box center [170, 328] width 32 height 23
click at [156, 329] on input "No" at bounding box center [160, 329] width 10 height 10
radio input "true"
